Goal: Book appointment/travel/reservation

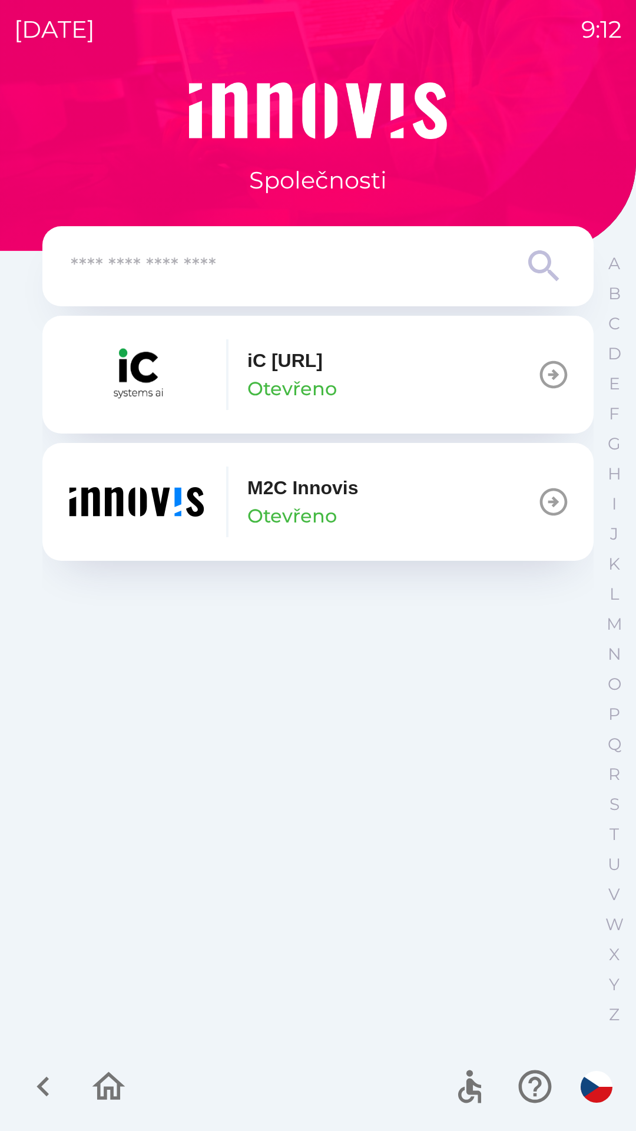
click at [271, 515] on p "Otevřeno" at bounding box center [292, 516] width 90 height 28
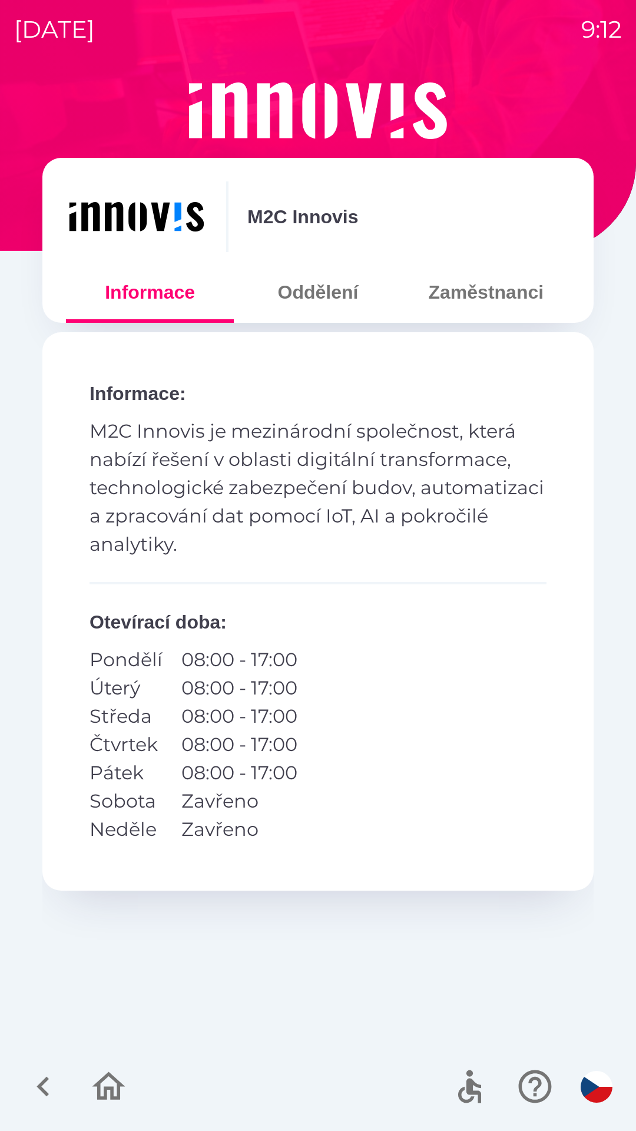
click at [322, 297] on button "Oddělení" at bounding box center [318, 292] width 168 height 42
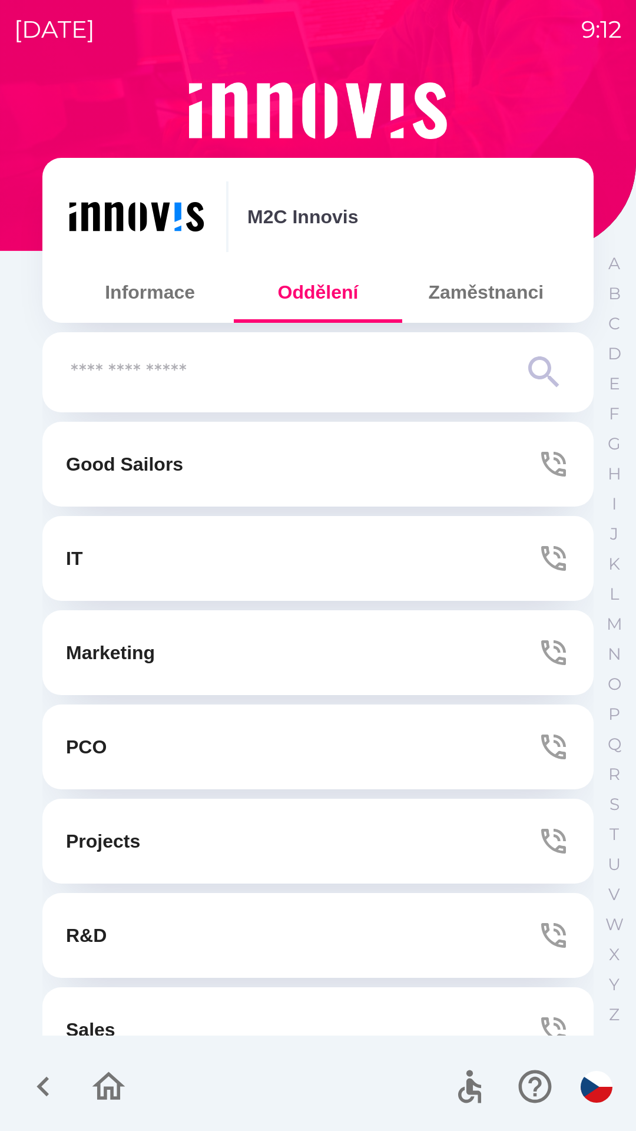
click at [505, 300] on button "Zaměstnanci" at bounding box center [486, 292] width 168 height 42
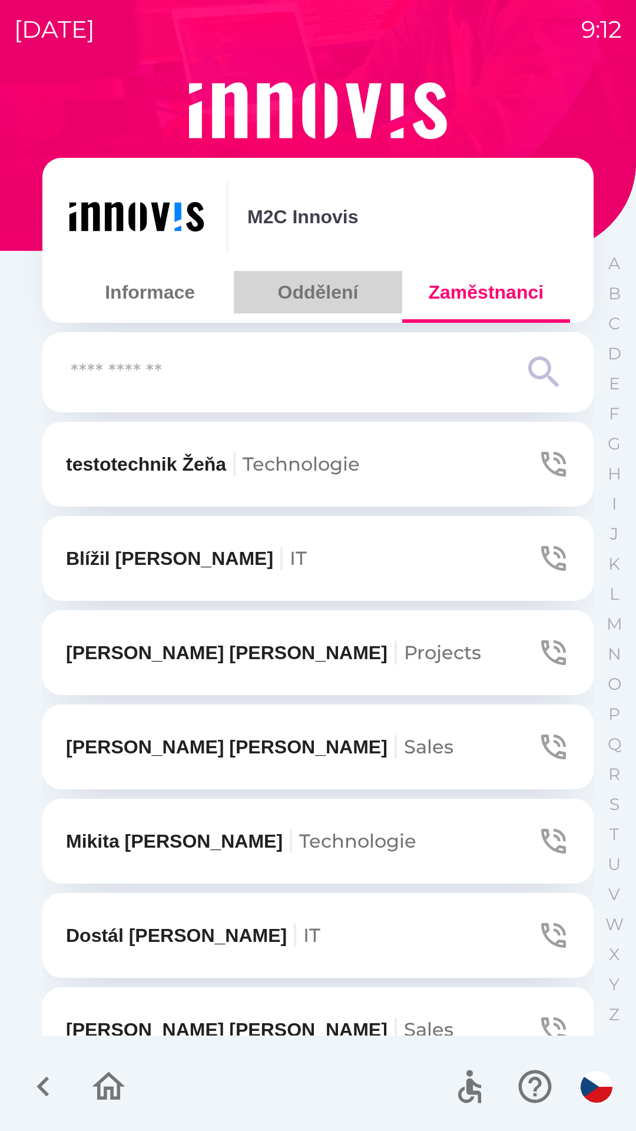
click at [343, 294] on button "Oddělení" at bounding box center [318, 292] width 168 height 42
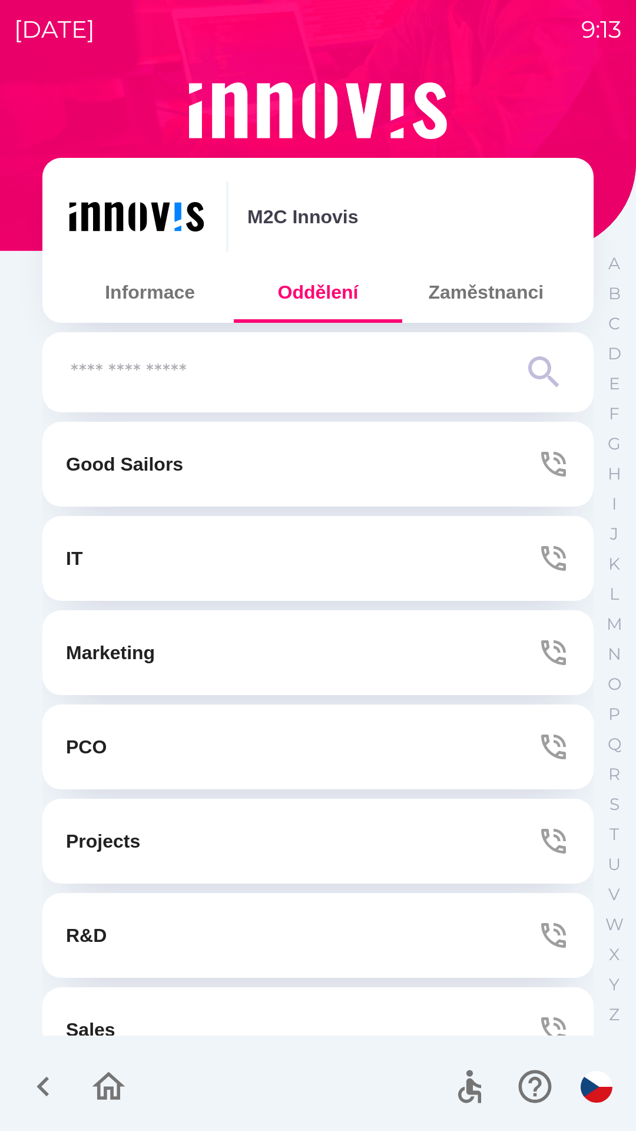
click at [283, 636] on button "Marketing" at bounding box center [317, 652] width 551 height 85
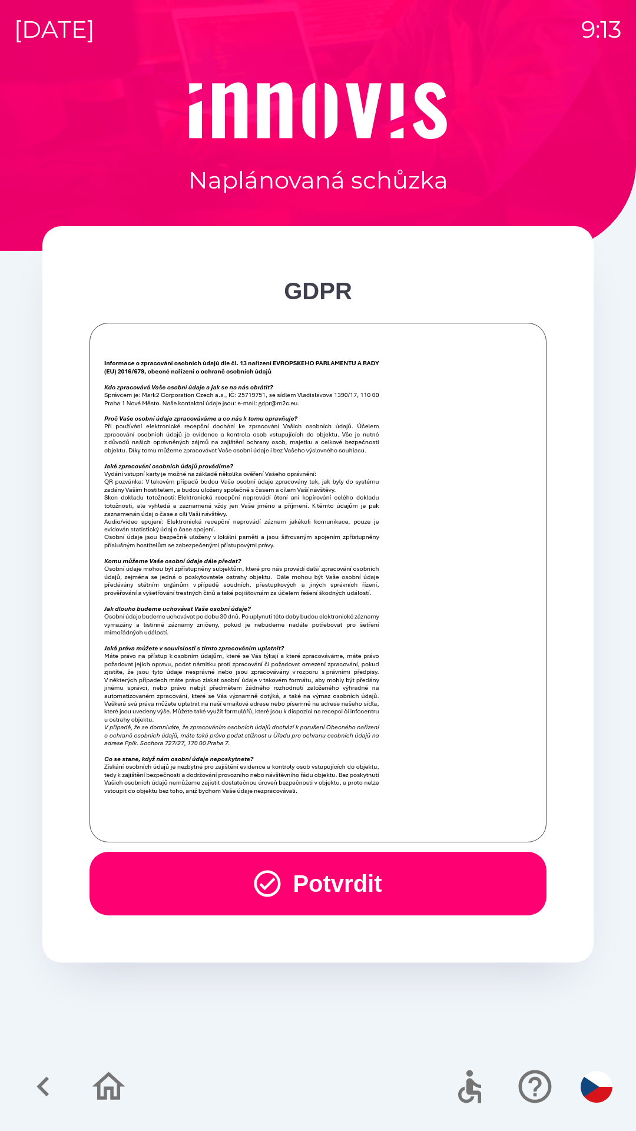
click at [285, 890] on button "Potvrdit" at bounding box center [318, 884] width 457 height 64
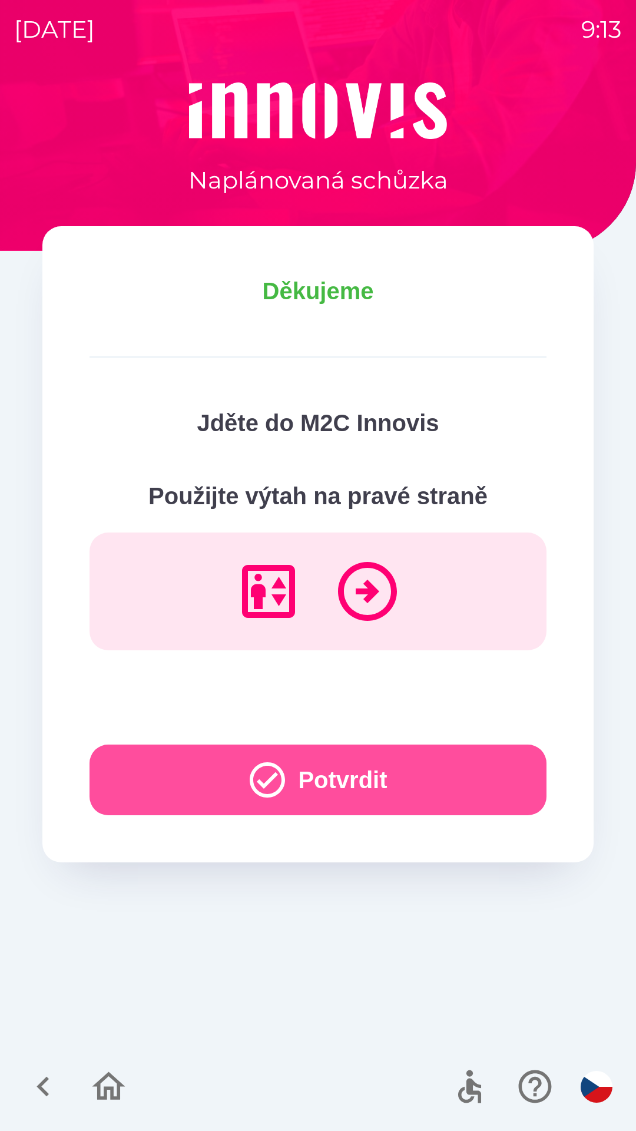
click at [347, 778] on button "Potvrdit" at bounding box center [318, 780] width 457 height 71
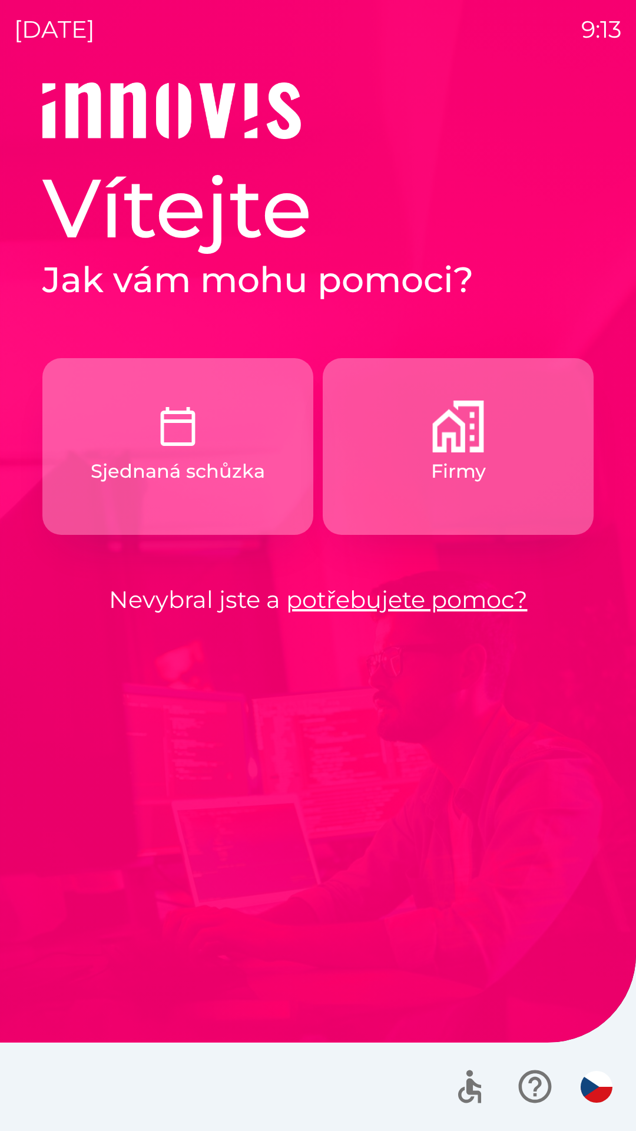
click at [438, 501] on button "Firmy" at bounding box center [458, 446] width 271 height 177
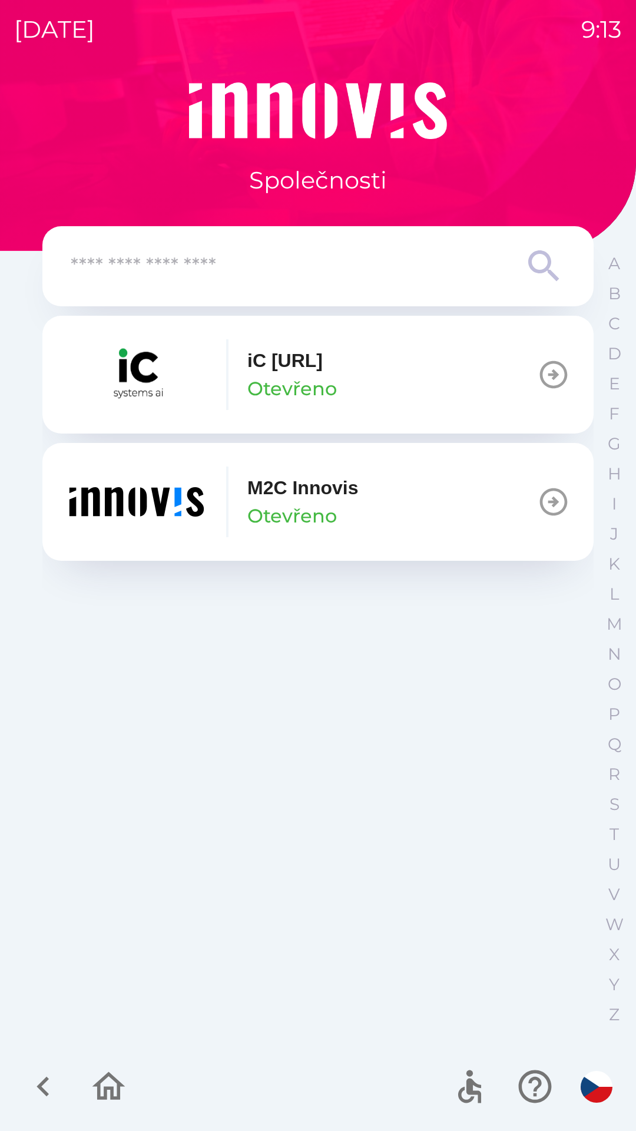
click at [251, 518] on p "Otevřeno" at bounding box center [292, 516] width 90 height 28
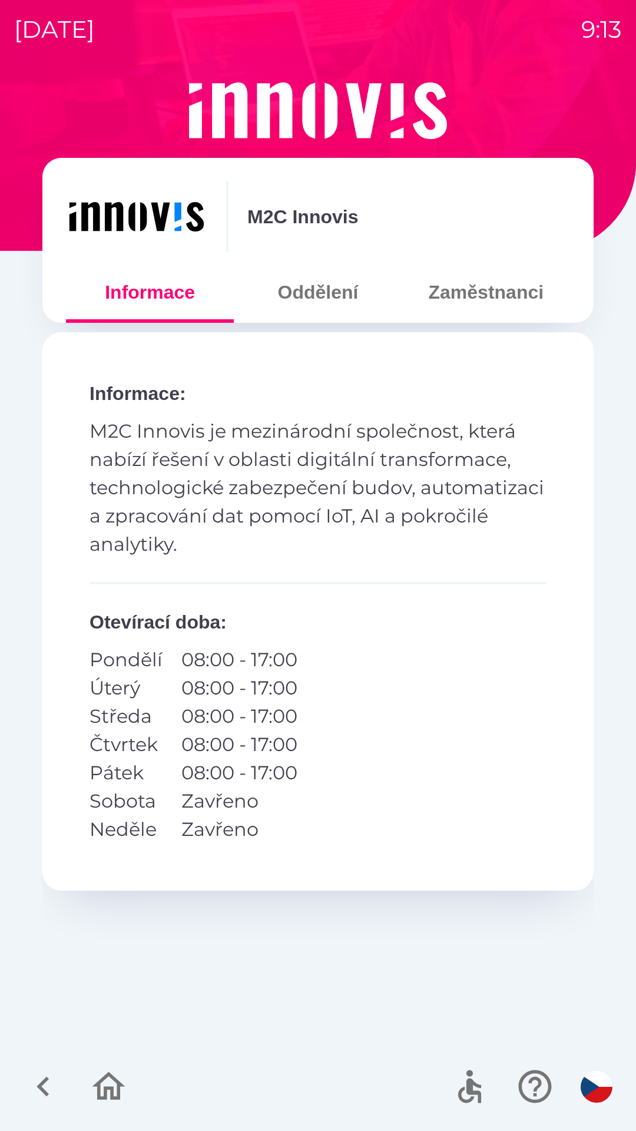
click at [325, 302] on button "Oddělení" at bounding box center [318, 292] width 168 height 42
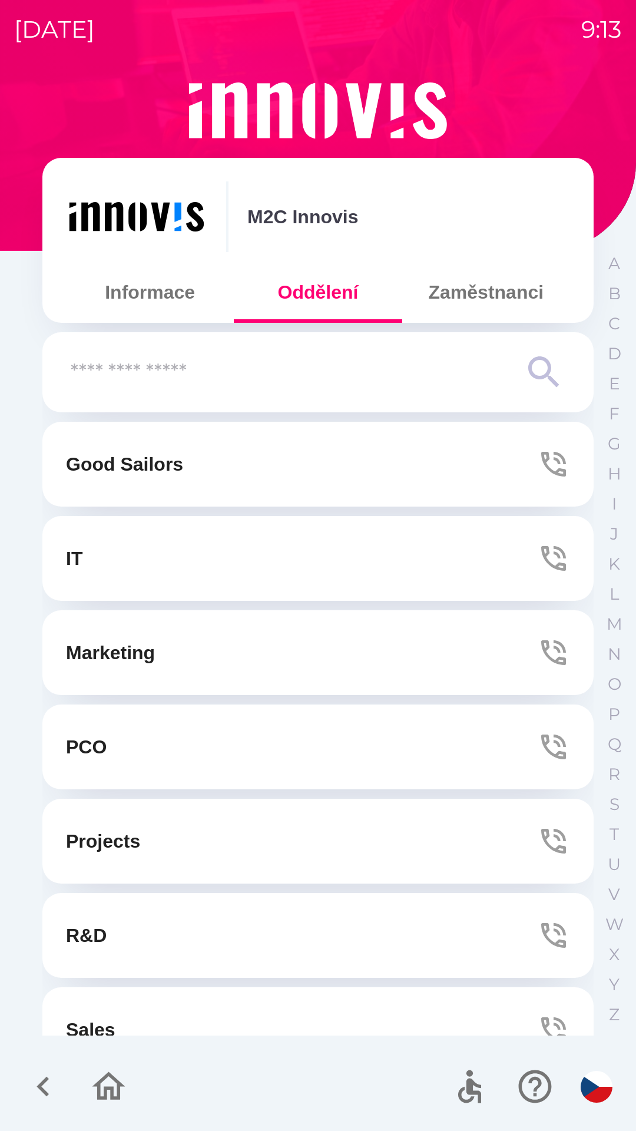
click at [200, 659] on button "Marketing" at bounding box center [317, 652] width 551 height 85
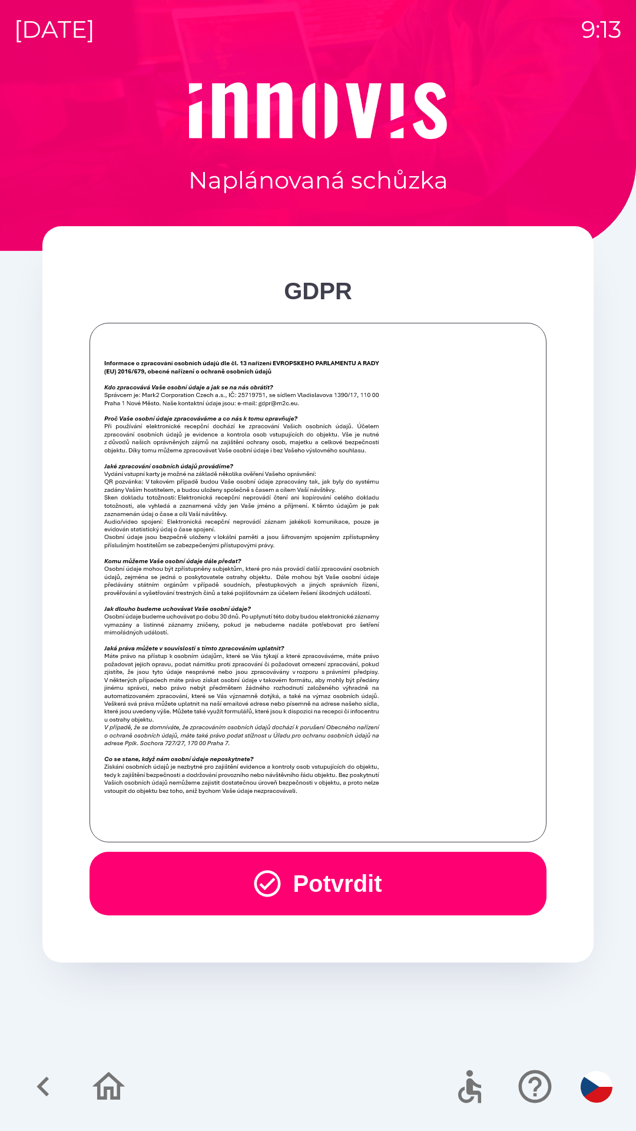
click at [287, 887] on button "Potvrdit" at bounding box center [318, 884] width 457 height 64
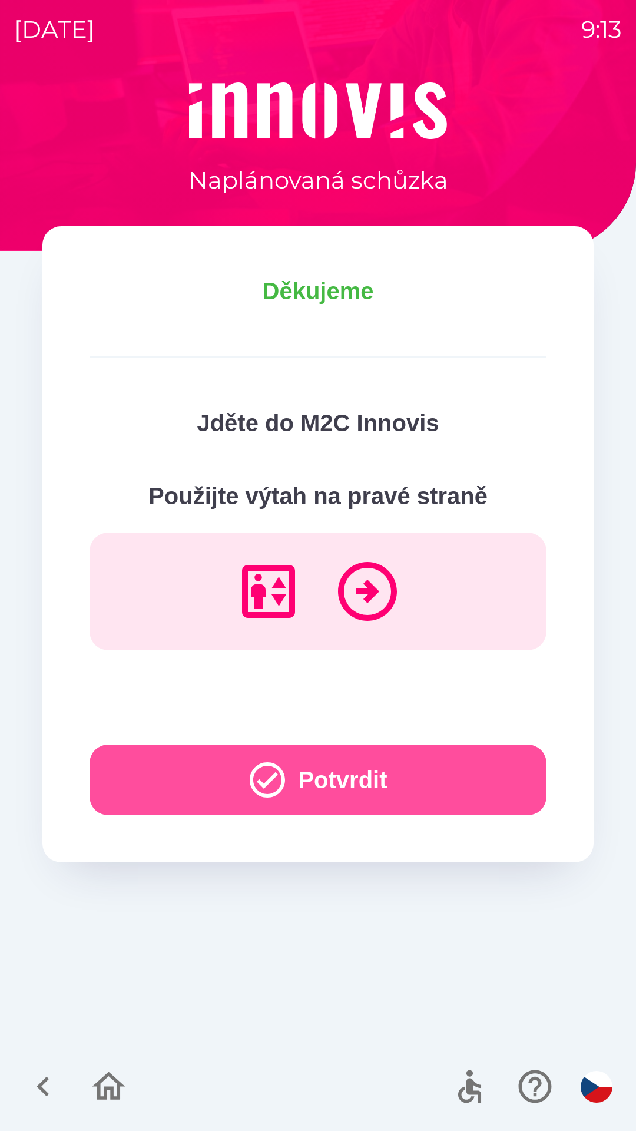
click at [253, 778] on icon "button" at bounding box center [267, 780] width 42 height 42
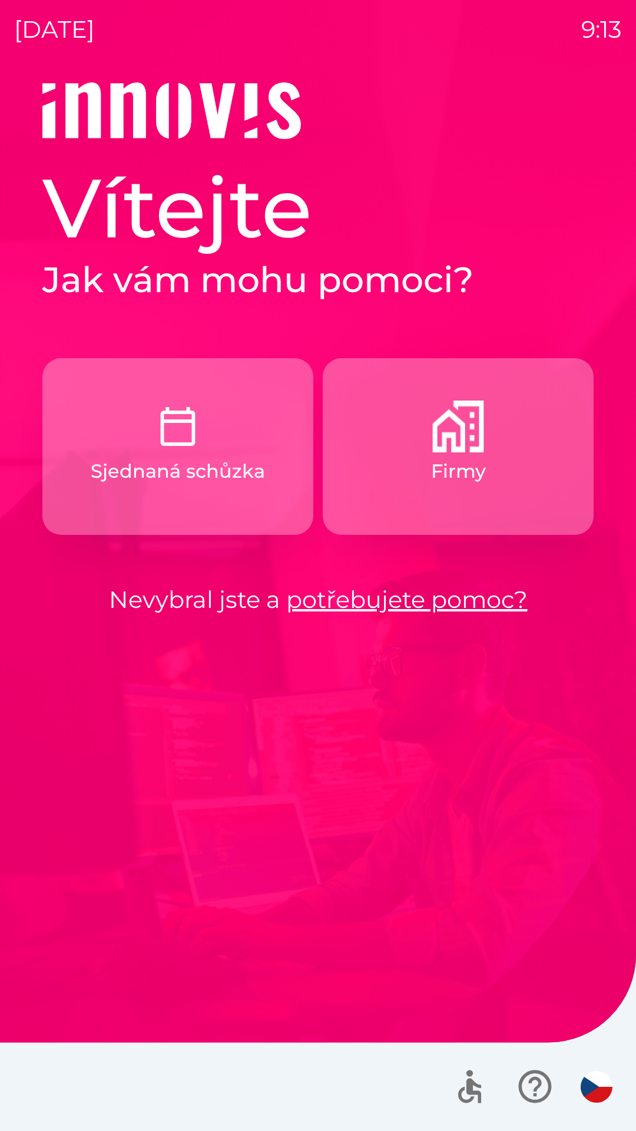
click at [402, 530] on button "Firmy" at bounding box center [458, 446] width 271 height 177
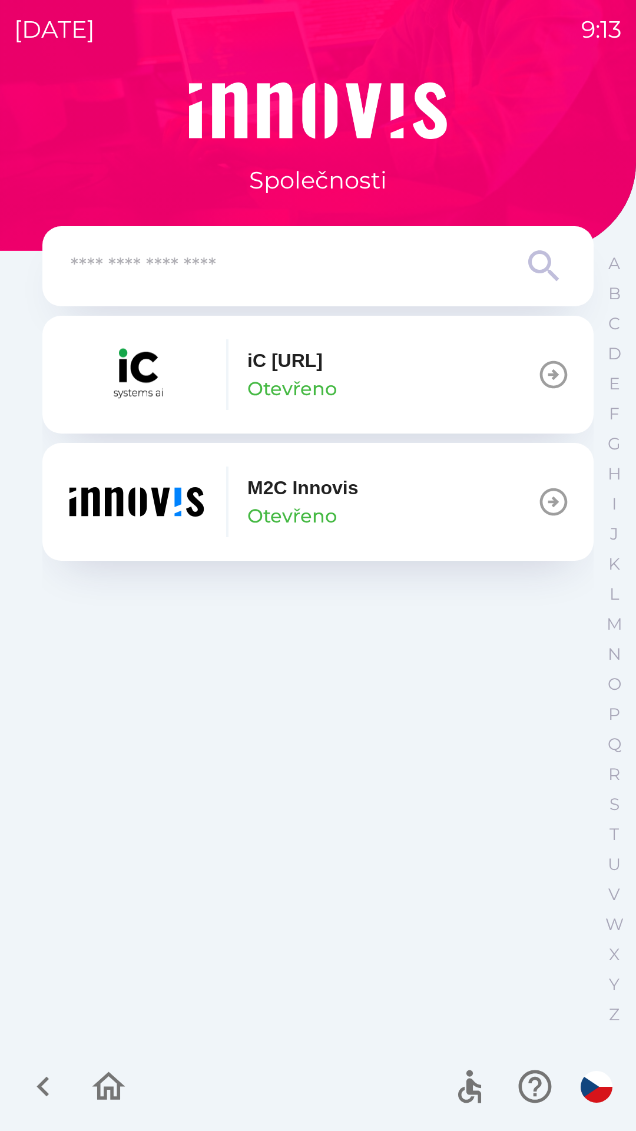
click at [358, 514] on div "M2C Innovis Otevřeno" at bounding box center [302, 502] width 111 height 57
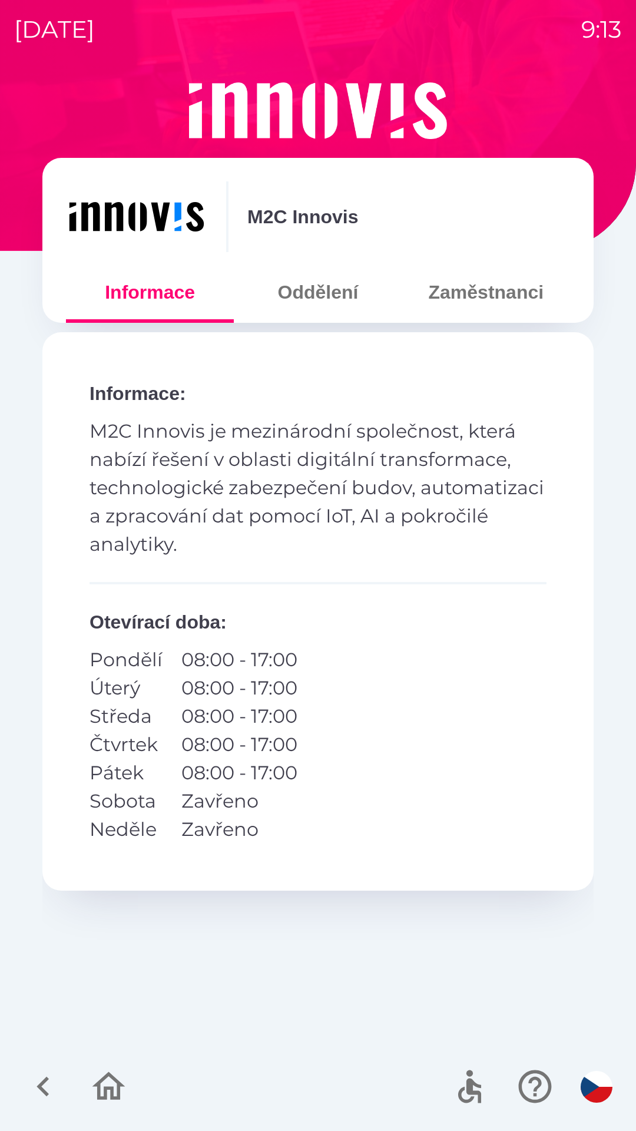
click at [296, 297] on button "Oddělení" at bounding box center [318, 292] width 168 height 42
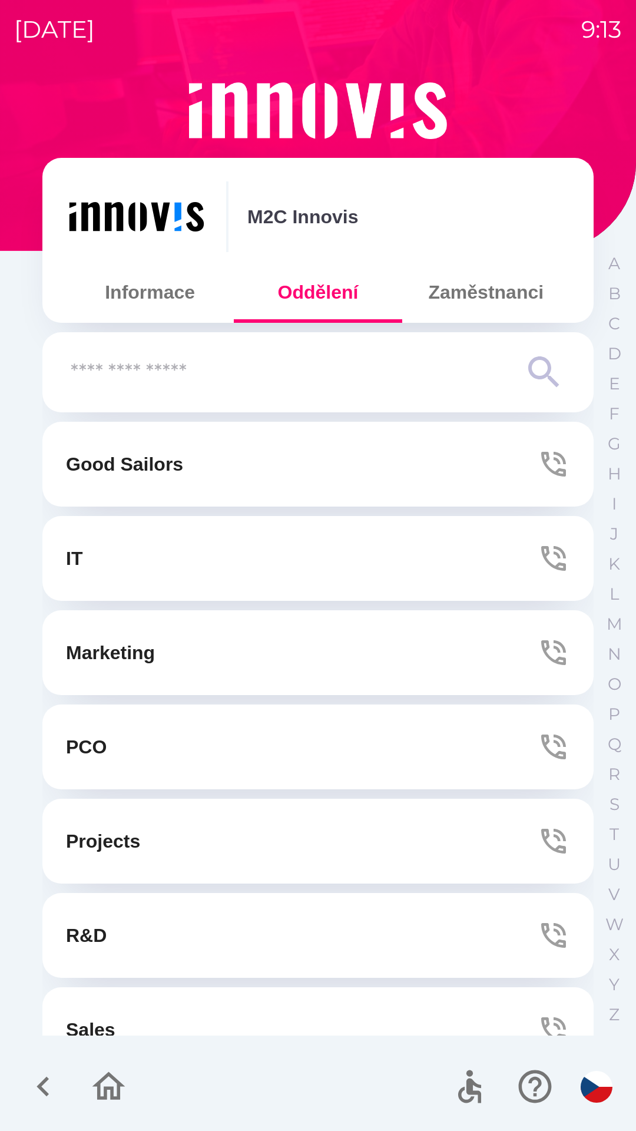
click at [236, 647] on button "Marketing" at bounding box center [317, 652] width 551 height 85
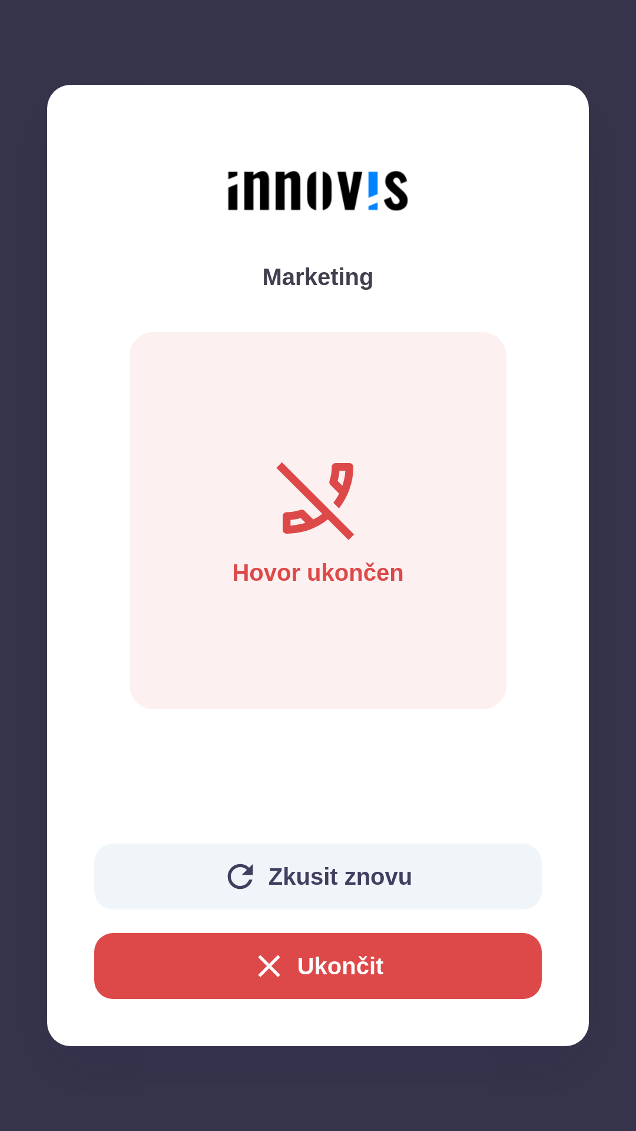
click at [257, 868] on button "Zkusit znovu" at bounding box center [318, 877] width 448 height 66
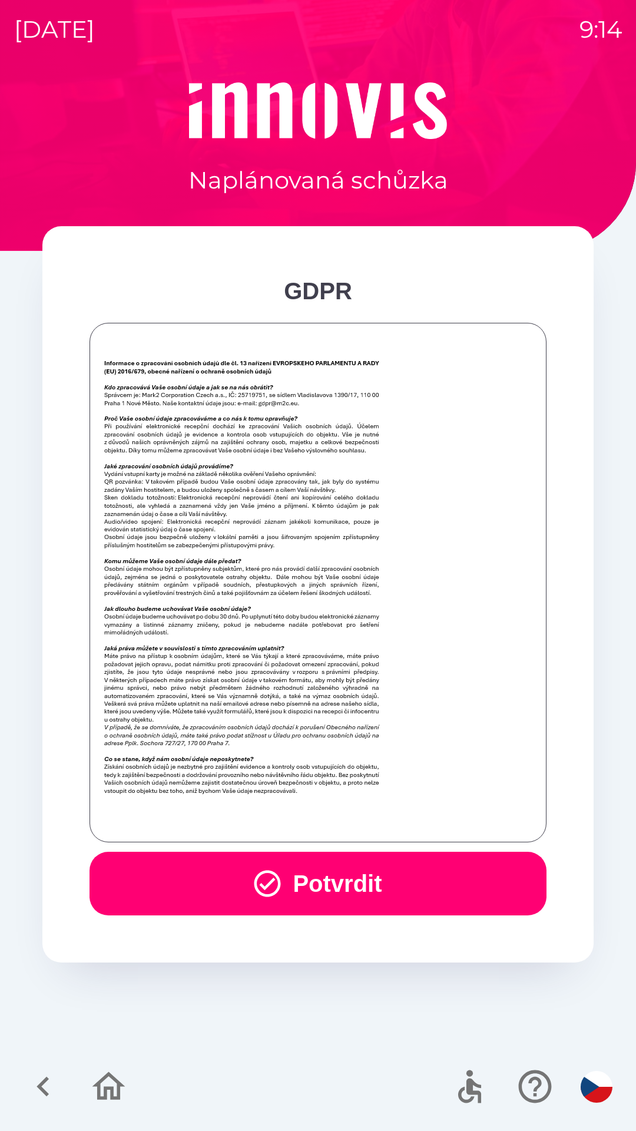
click at [252, 896] on icon "button" at bounding box center [268, 884] width 32 height 32
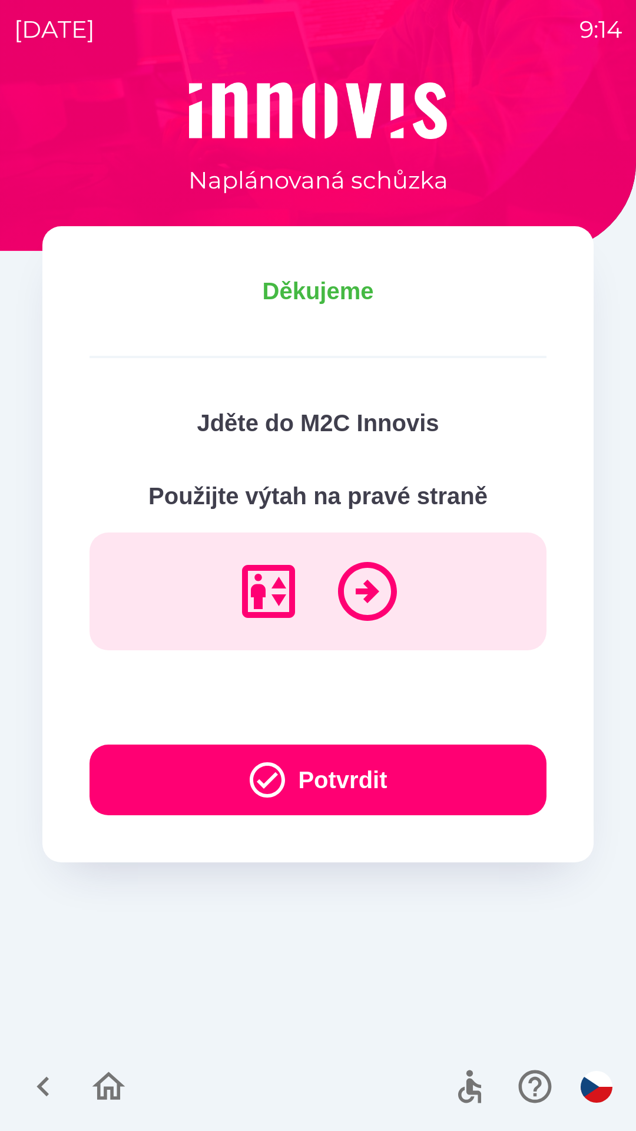
click at [175, 781] on button "Potvrdit" at bounding box center [318, 780] width 457 height 71
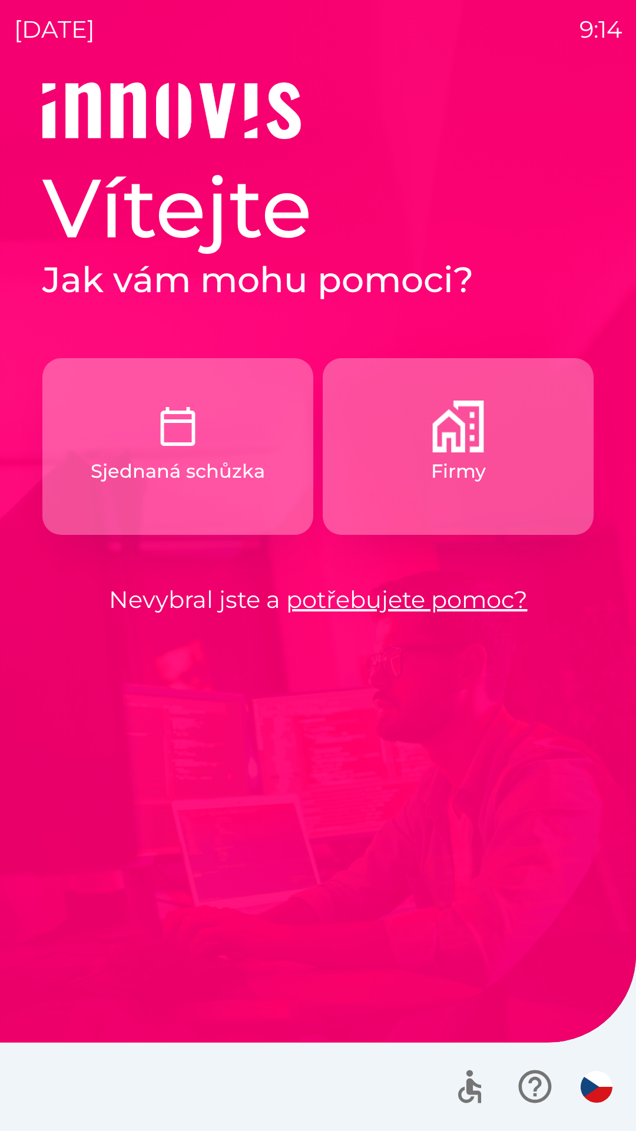
click at [356, 497] on button "Firmy" at bounding box center [458, 446] width 271 height 177
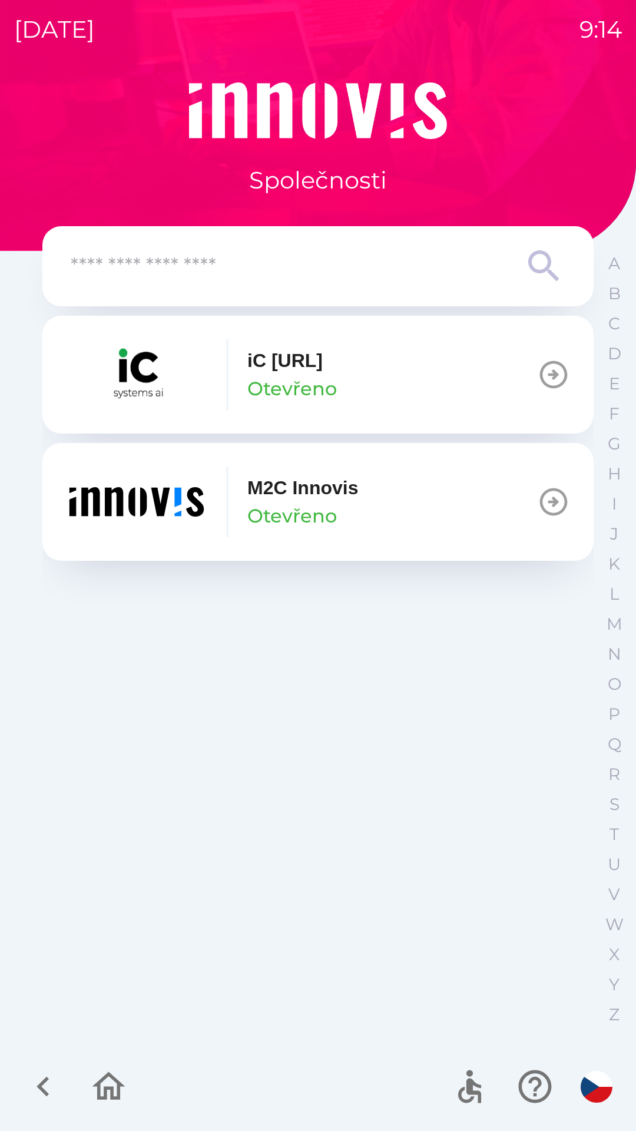
click at [377, 510] on button "M2C Innovis Otevřeno" at bounding box center [317, 502] width 551 height 118
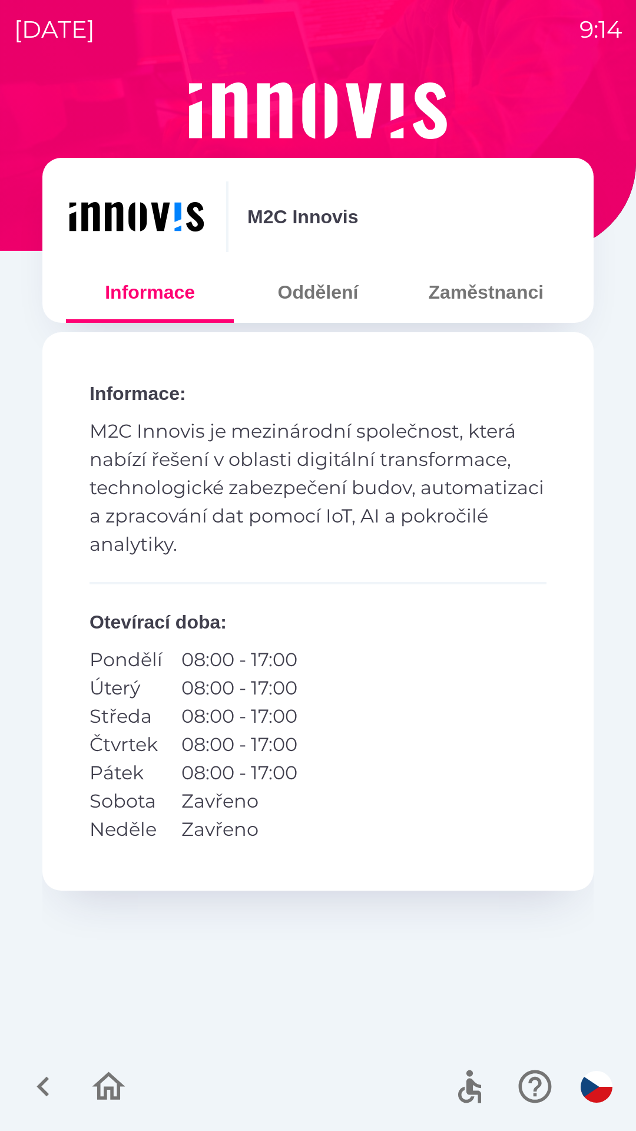
click at [297, 299] on button "Oddělení" at bounding box center [318, 292] width 168 height 42
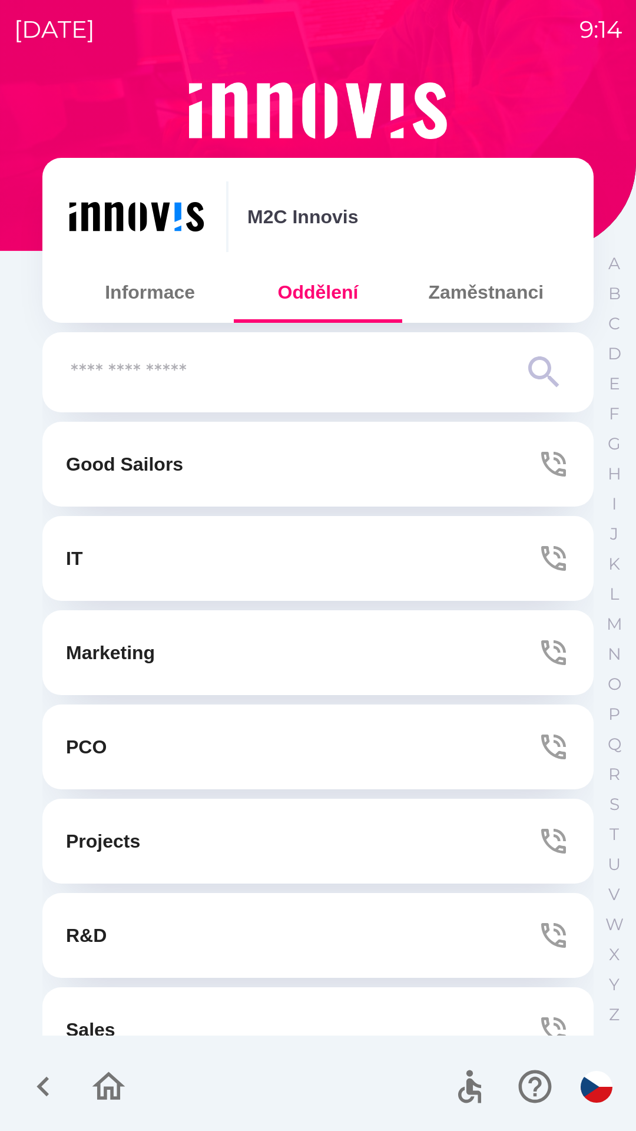
click at [243, 657] on button "Marketing" at bounding box center [317, 652] width 551 height 85
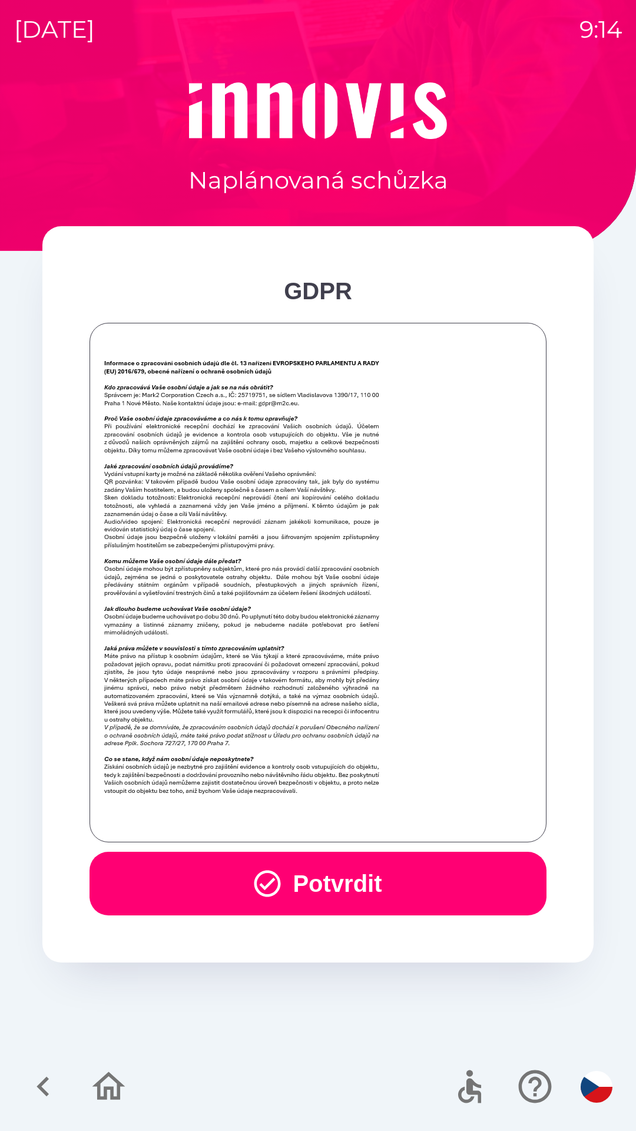
click at [260, 880] on icon "button" at bounding box center [268, 884] width 32 height 32
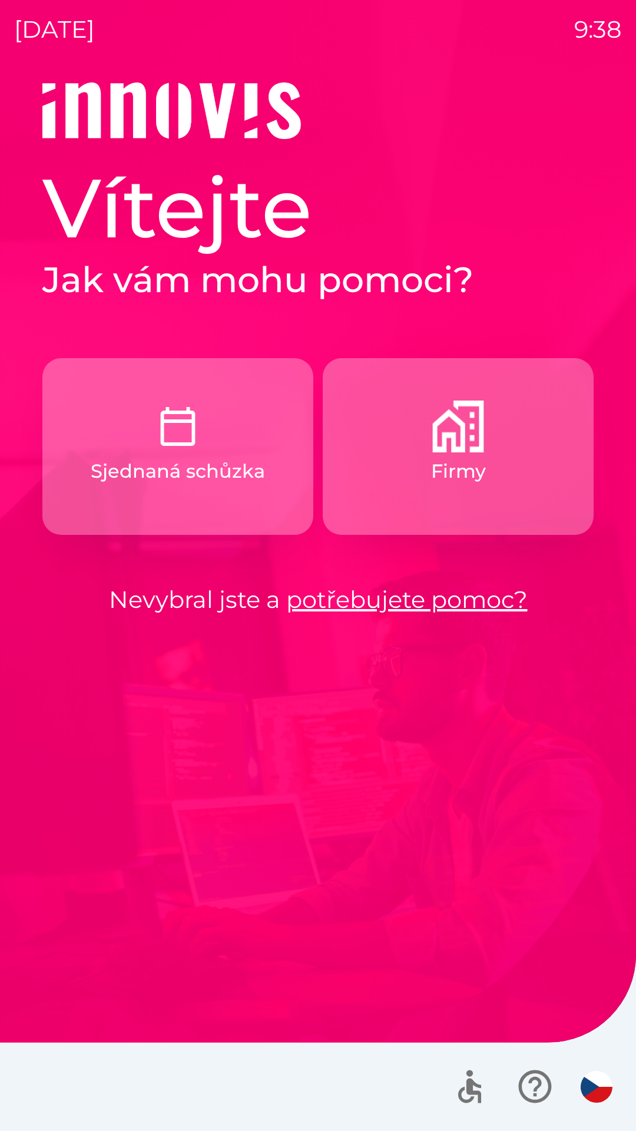
click at [451, 446] on img "button" at bounding box center [458, 427] width 52 height 52
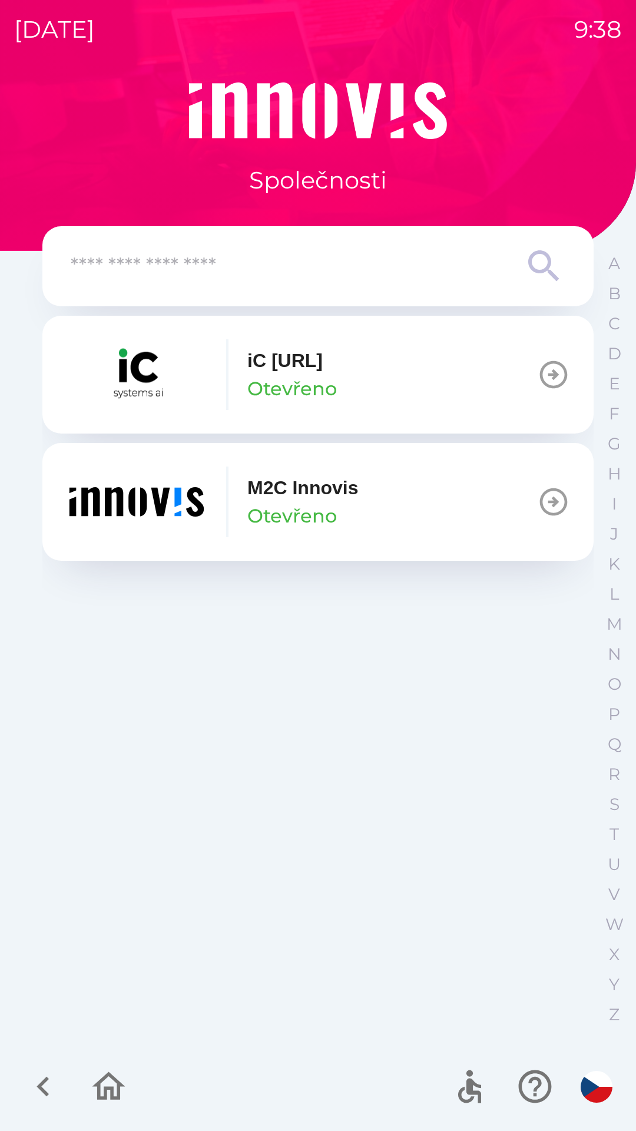
click at [318, 498] on p "M2C Innovis" at bounding box center [302, 488] width 111 height 28
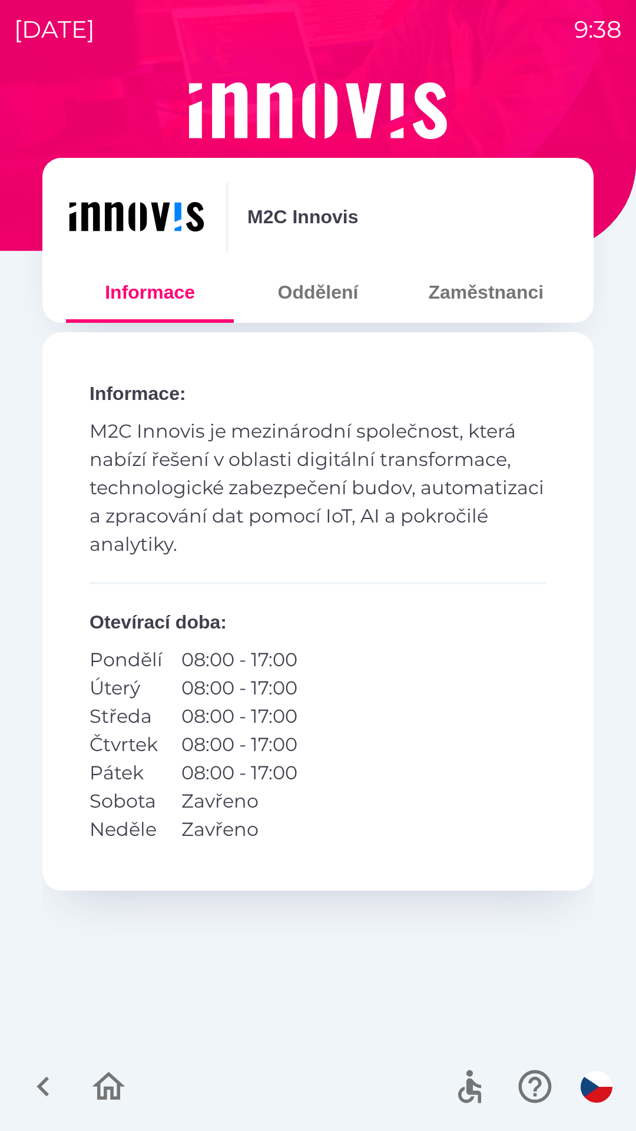
click at [313, 293] on button "Oddělení" at bounding box center [318, 292] width 168 height 42
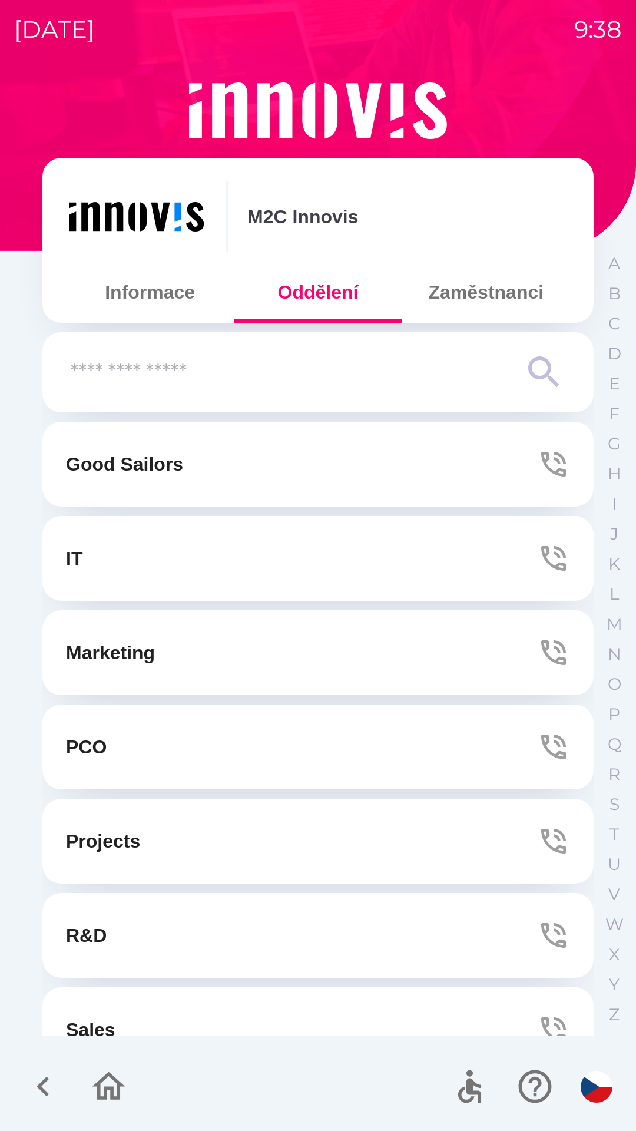
click at [335, 568] on button "IT" at bounding box center [317, 558] width 551 height 85
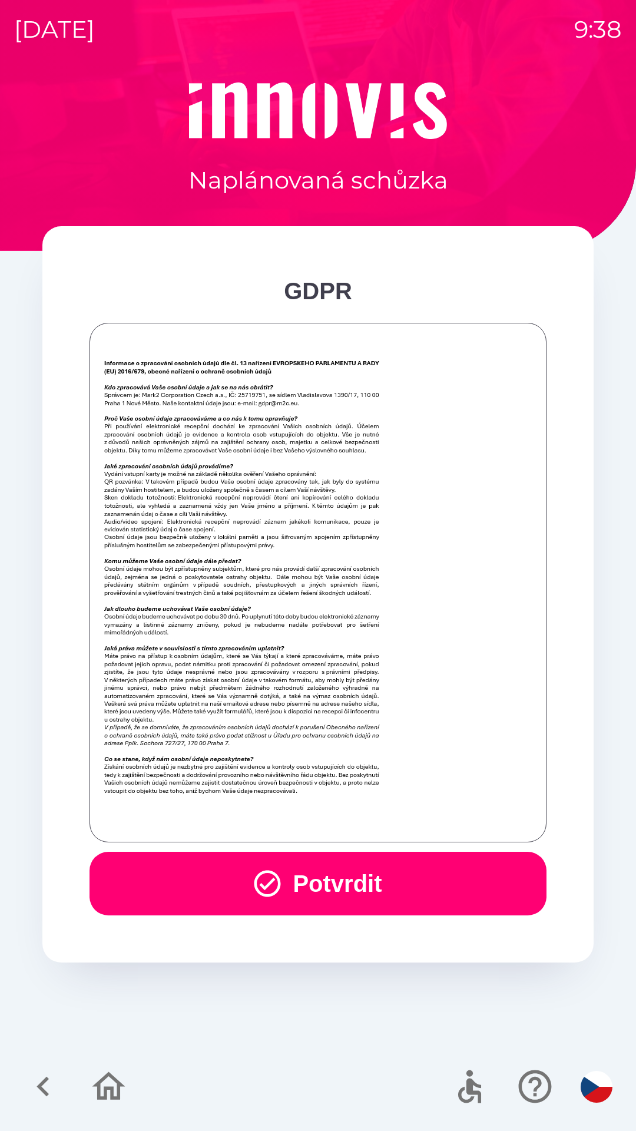
click at [301, 879] on button "Potvrdit" at bounding box center [318, 884] width 457 height 64
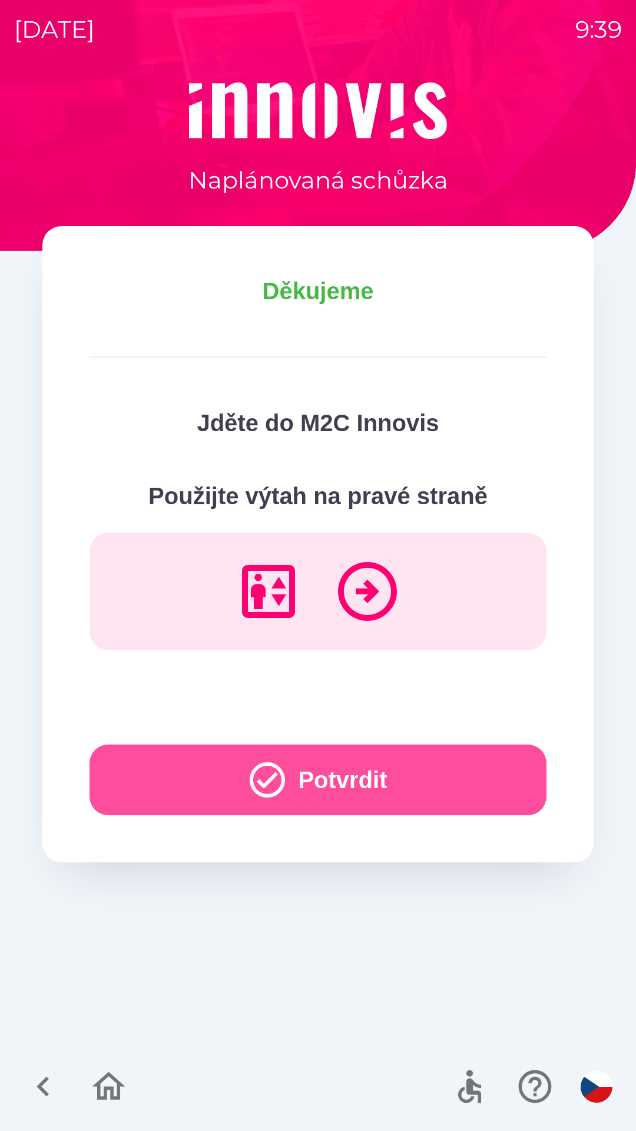
click at [201, 775] on button "Potvrdit" at bounding box center [318, 780] width 457 height 71
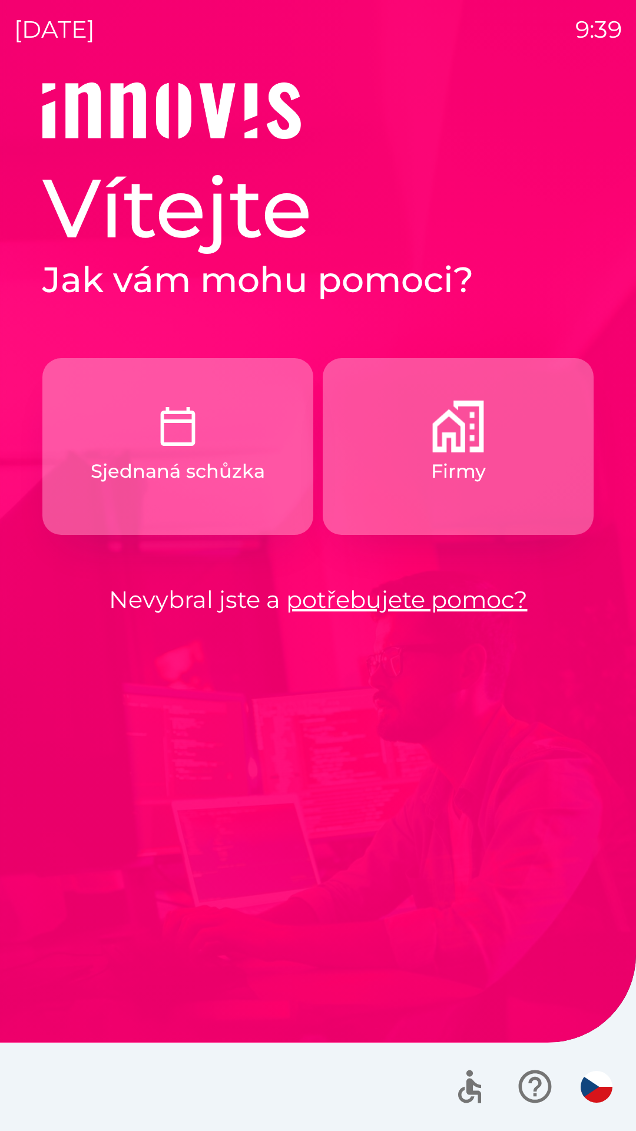
click at [147, 422] on button "Sjednaná schůzka" at bounding box center [177, 446] width 271 height 177
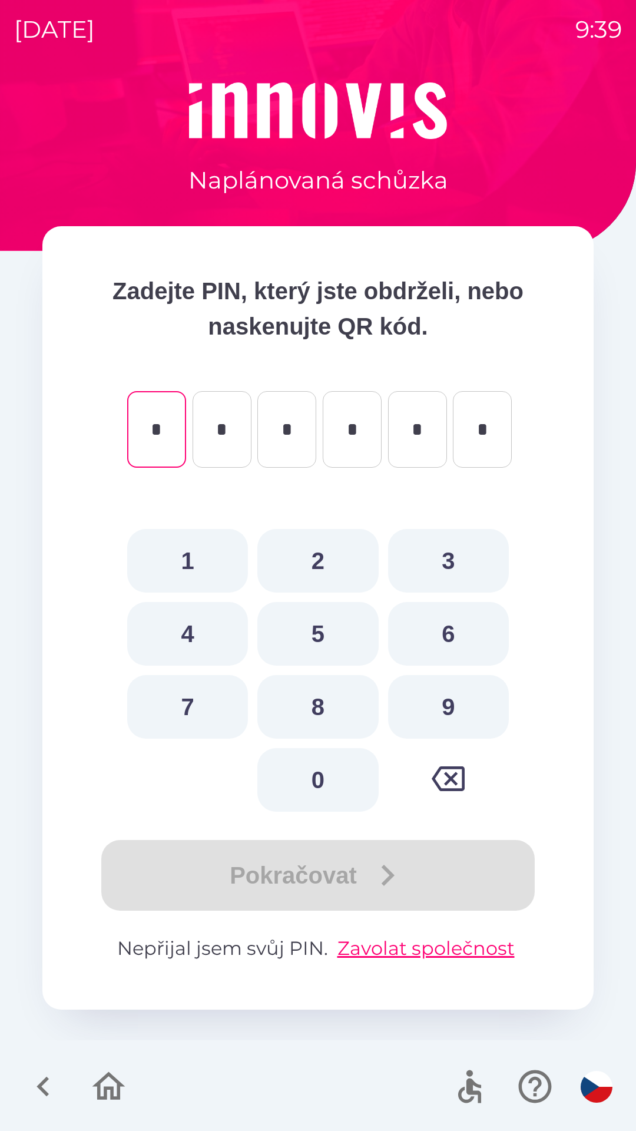
click at [60, 1081] on icon "button" at bounding box center [43, 1086] width 39 height 39
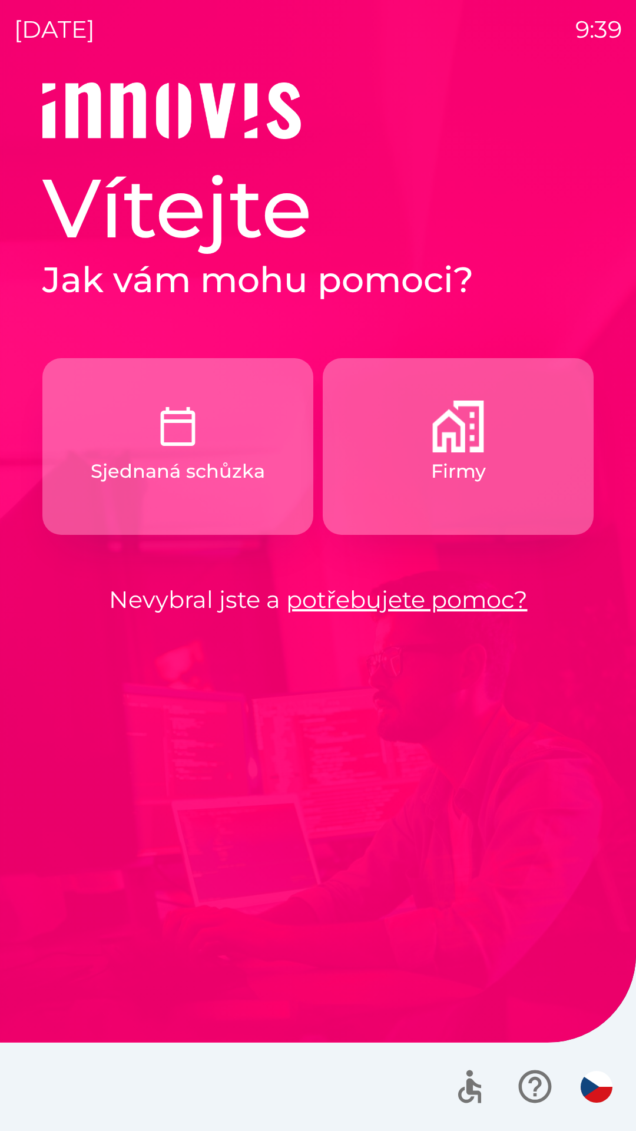
click at [425, 438] on button "Firmy" at bounding box center [458, 446] width 271 height 177
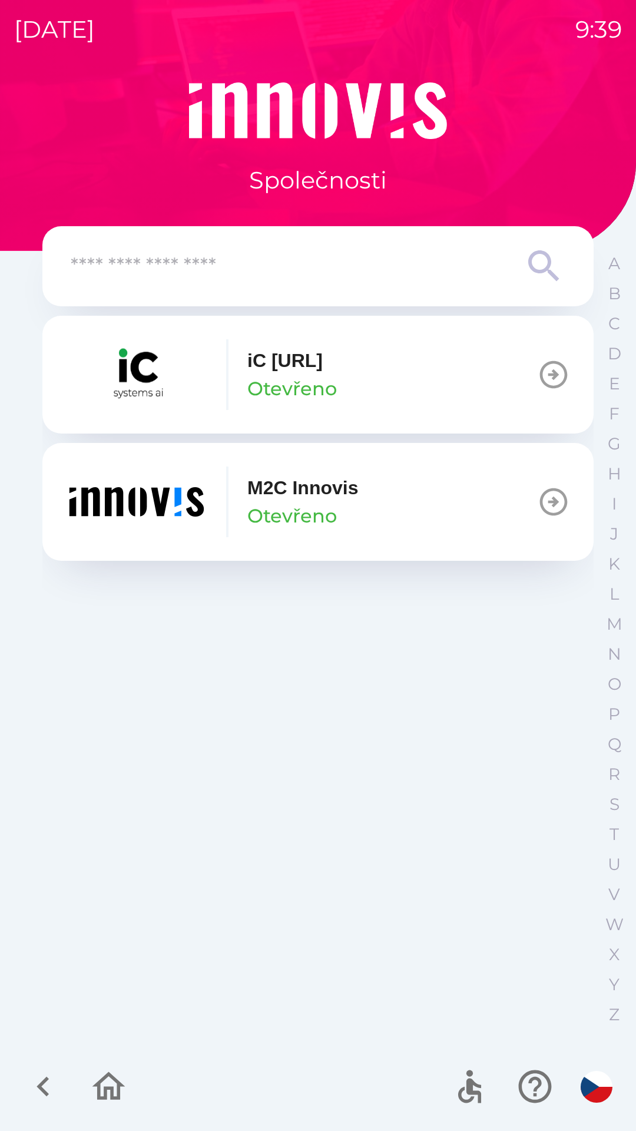
click at [287, 498] on p "M2C Innovis" at bounding box center [302, 488] width 111 height 28
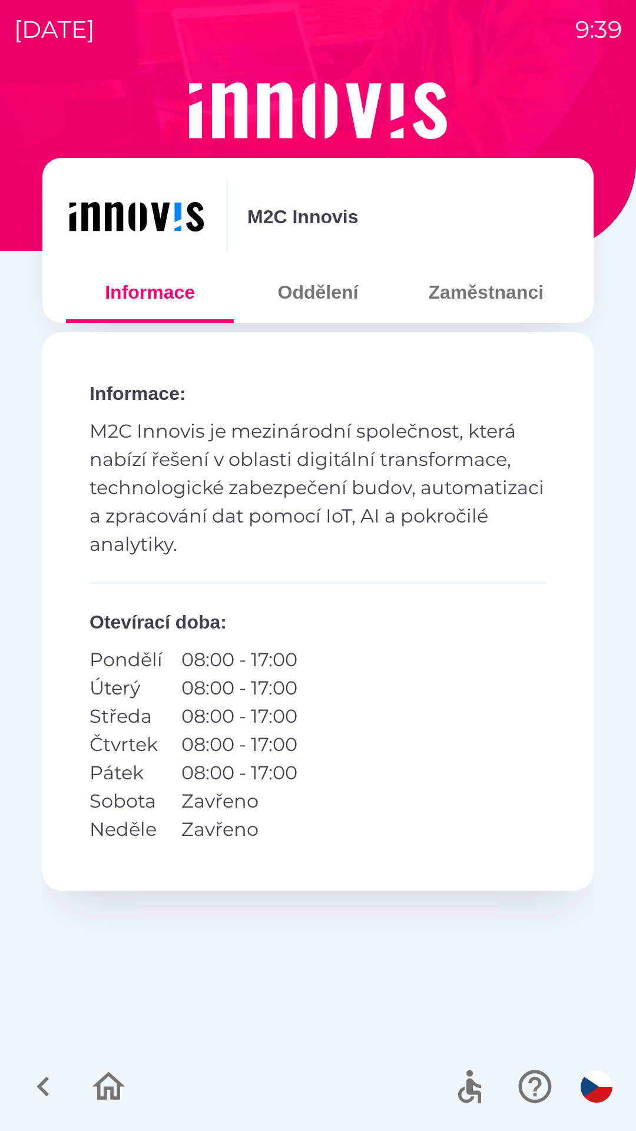
click at [334, 302] on button "Oddělení" at bounding box center [318, 292] width 168 height 42
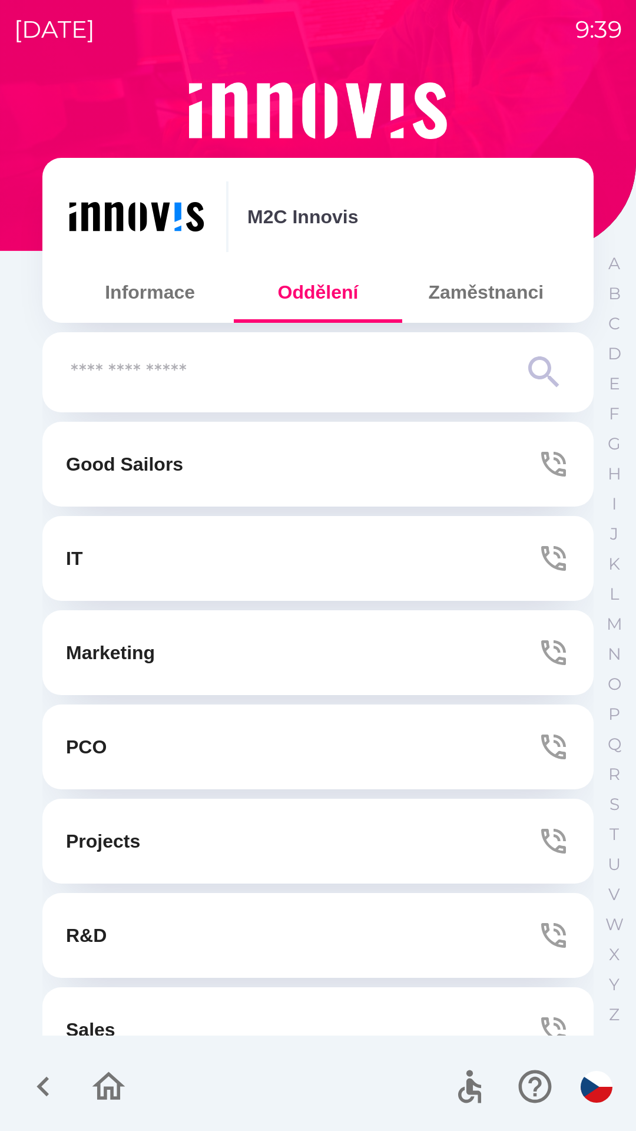
click at [465, 558] on button "IT" at bounding box center [317, 558] width 551 height 85
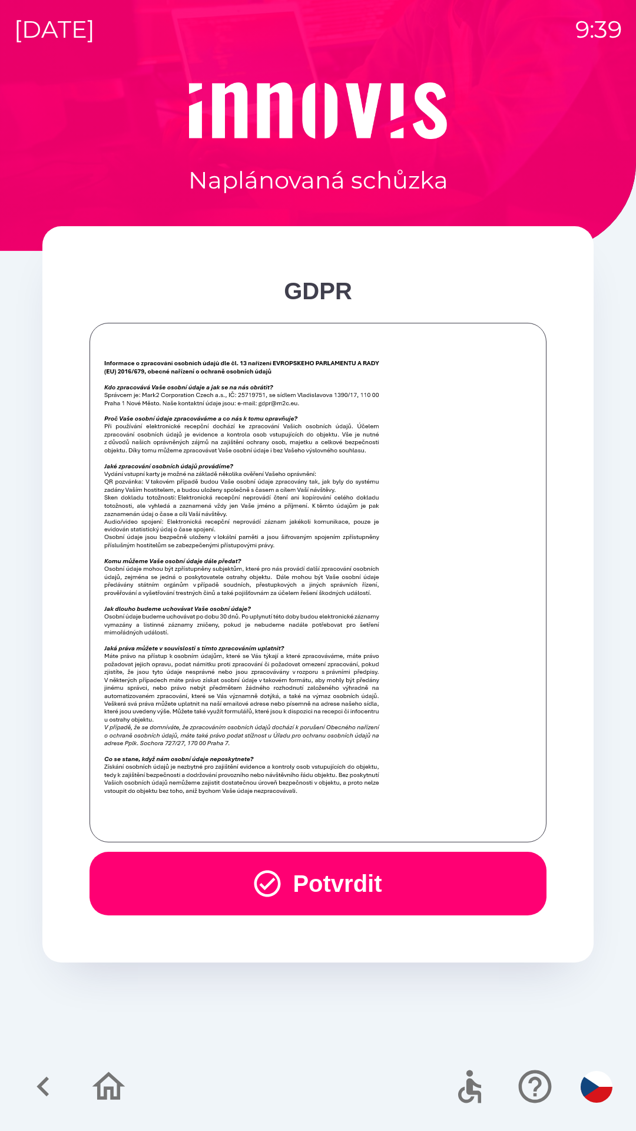
click at [393, 868] on button "Potvrdit" at bounding box center [318, 884] width 457 height 64
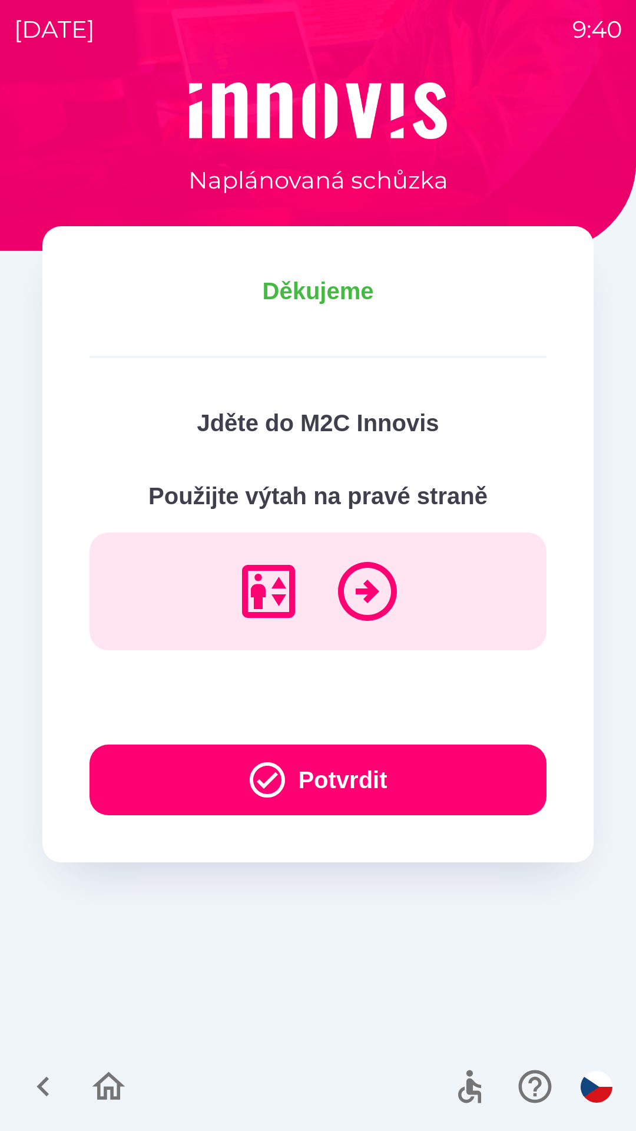
click at [441, 771] on button "Potvrdit" at bounding box center [318, 780] width 457 height 71
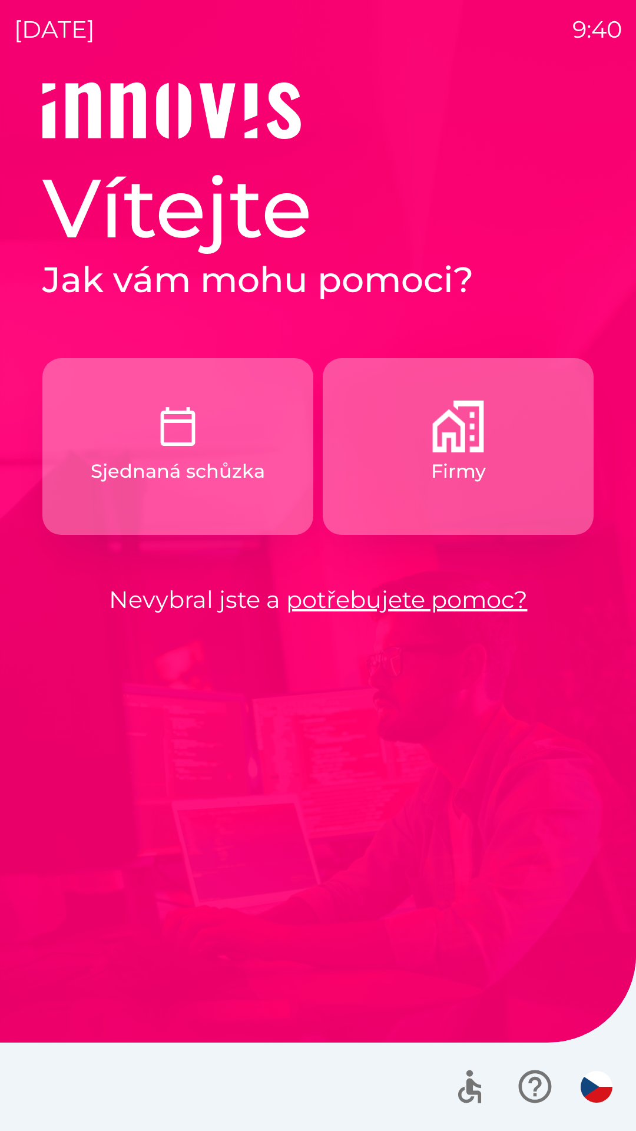
click at [502, 468] on button "Firmy" at bounding box center [458, 446] width 271 height 177
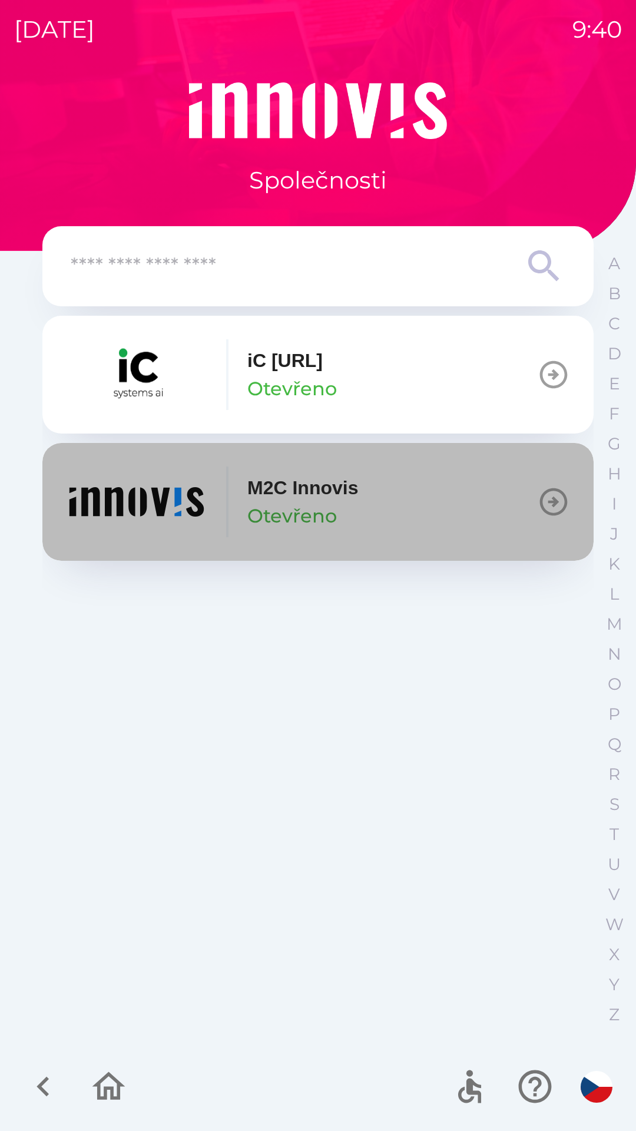
click at [255, 505] on p "Otevřeno" at bounding box center [292, 516] width 90 height 28
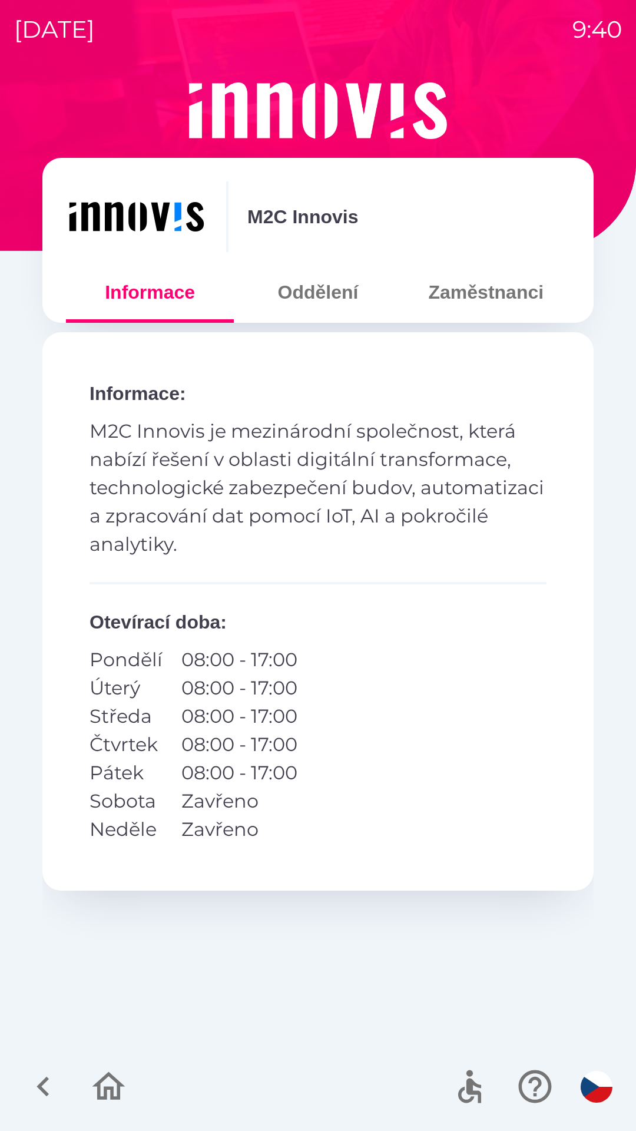
click at [338, 302] on button "Oddělení" at bounding box center [318, 292] width 168 height 42
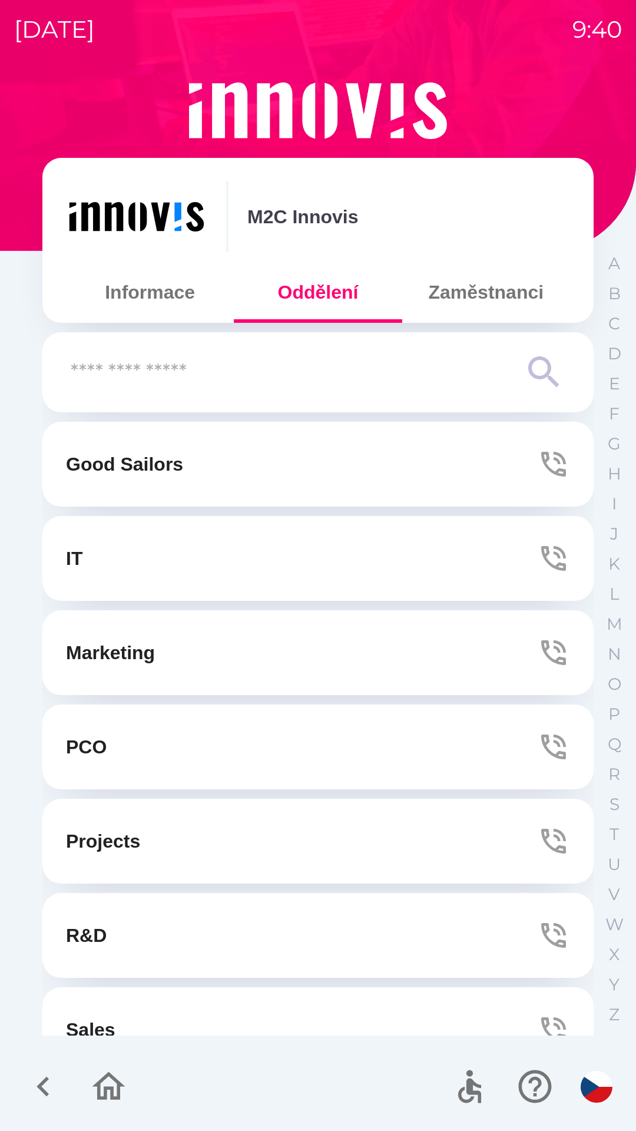
click at [407, 564] on button "IT" at bounding box center [317, 558] width 551 height 85
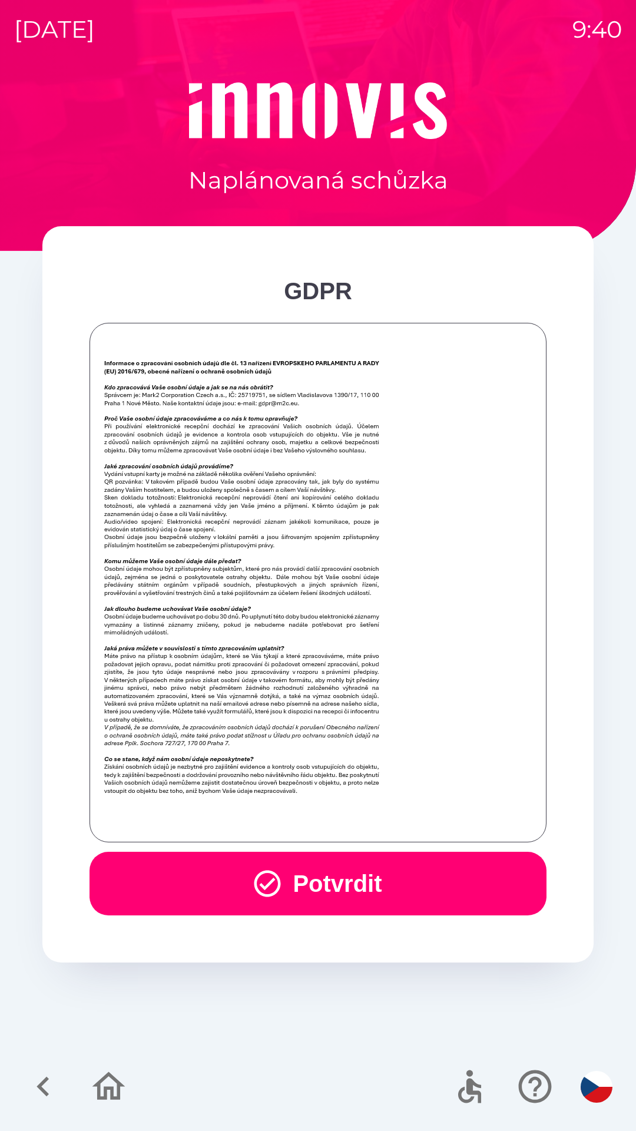
click at [417, 878] on button "Potvrdit" at bounding box center [318, 884] width 457 height 64
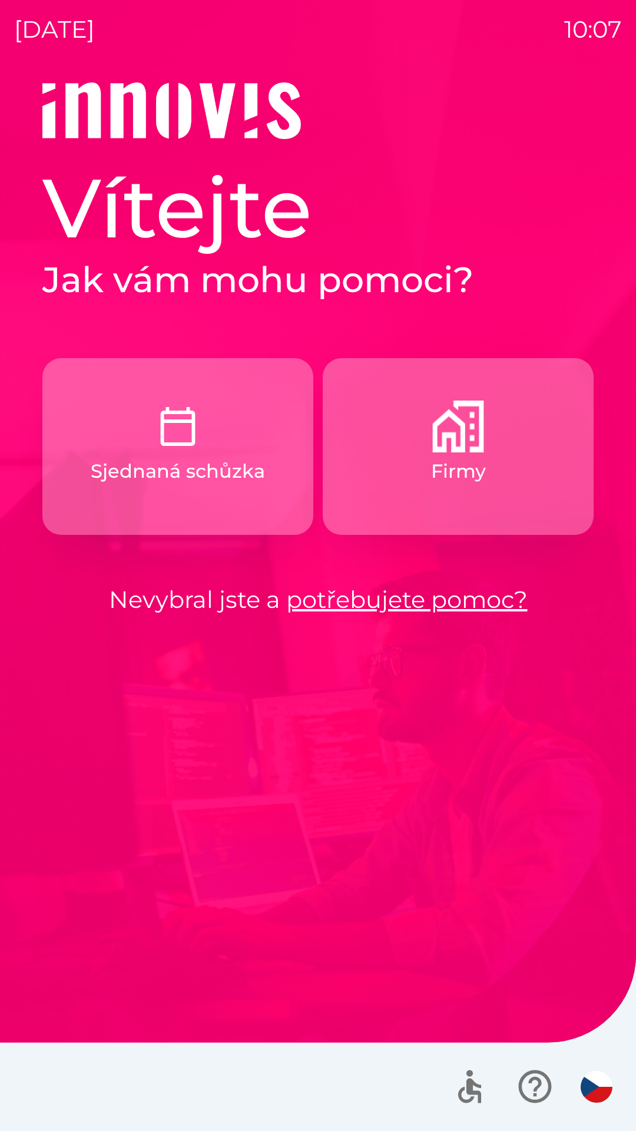
click at [475, 436] on img "button" at bounding box center [458, 427] width 52 height 52
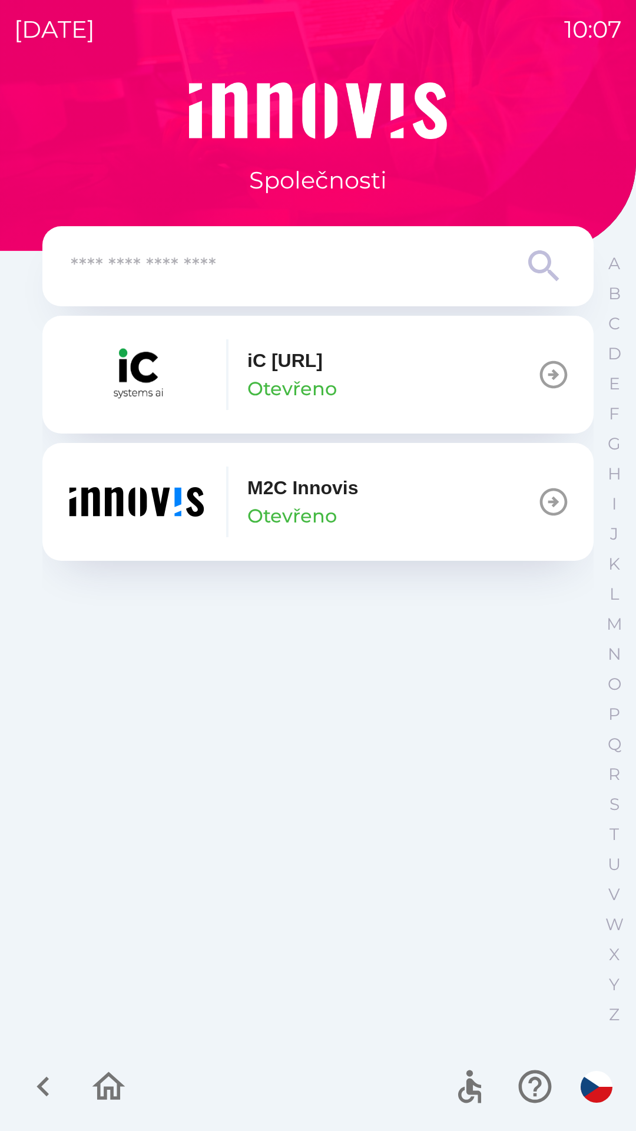
click at [323, 505] on p "Otevřeno" at bounding box center [292, 516] width 90 height 28
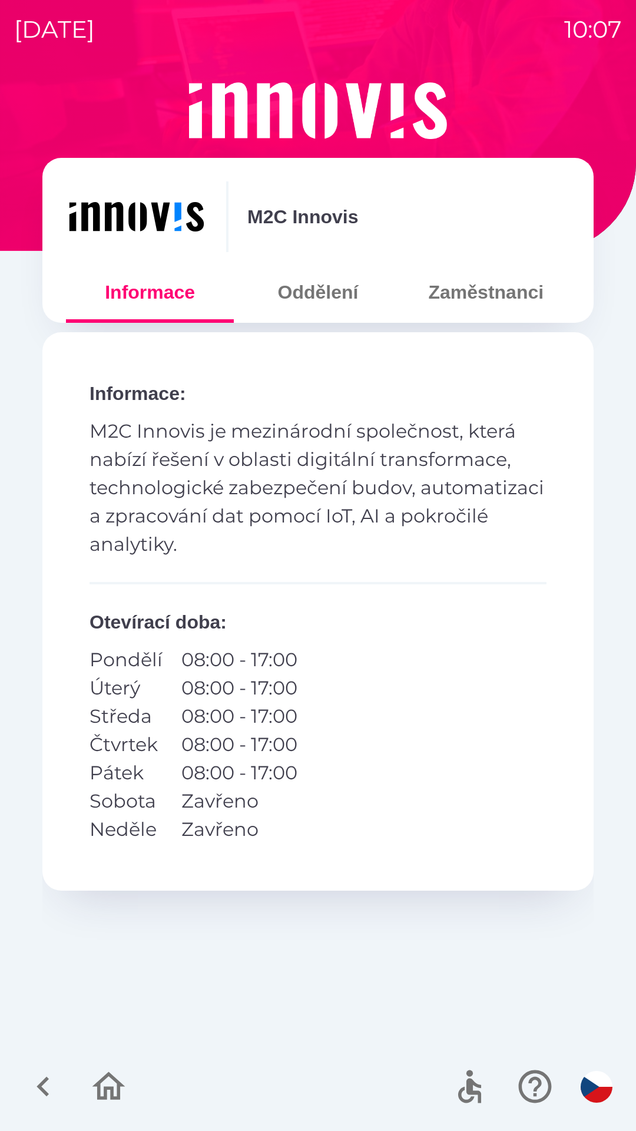
click at [333, 290] on button "Oddělení" at bounding box center [318, 292] width 168 height 42
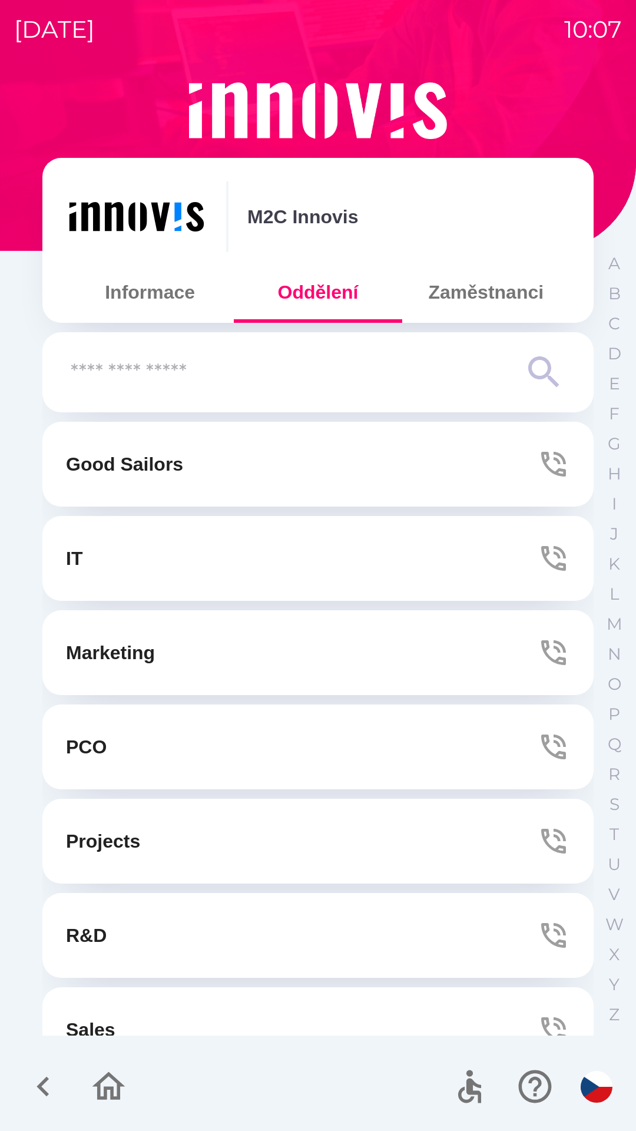
click at [191, 669] on button "Marketing" at bounding box center [317, 652] width 551 height 85
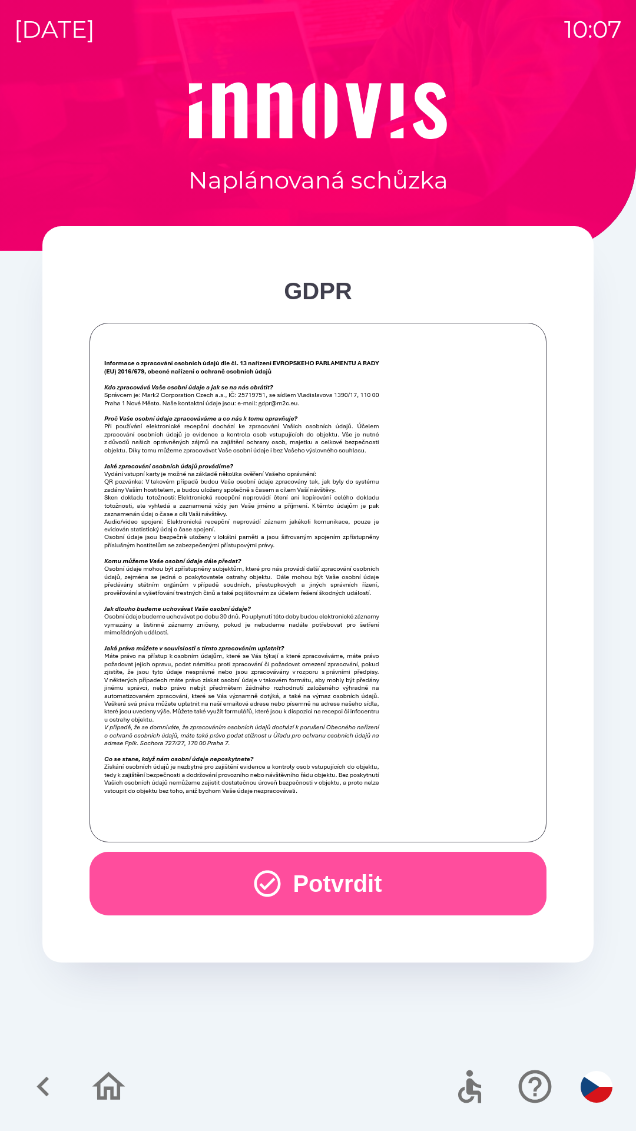
click at [252, 876] on icon "button" at bounding box center [268, 884] width 32 height 32
